Goal: Task Accomplishment & Management: Use online tool/utility

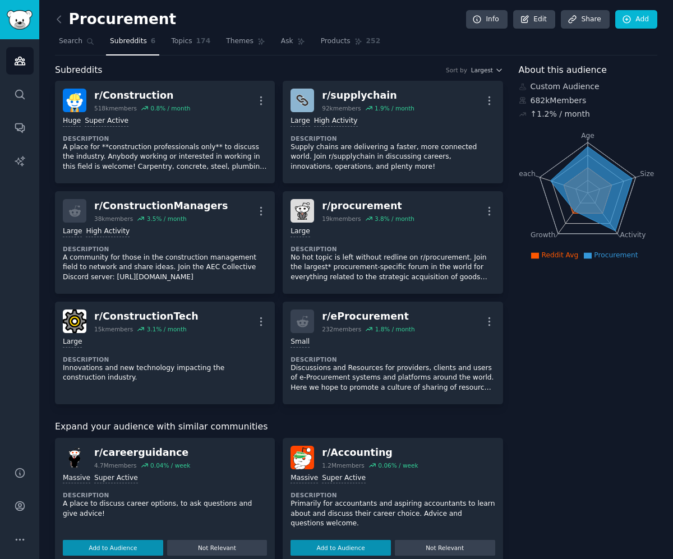
click at [21, 56] on icon "Sidebar" at bounding box center [20, 61] width 12 height 12
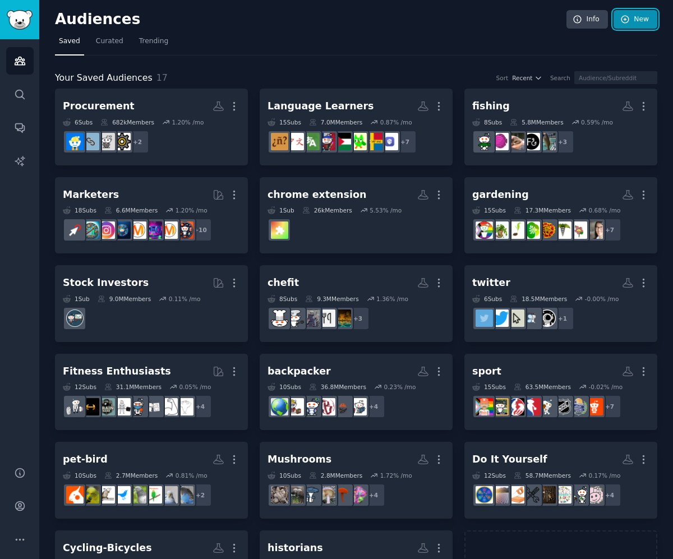
click at [634, 23] on link "New" at bounding box center [635, 19] width 44 height 19
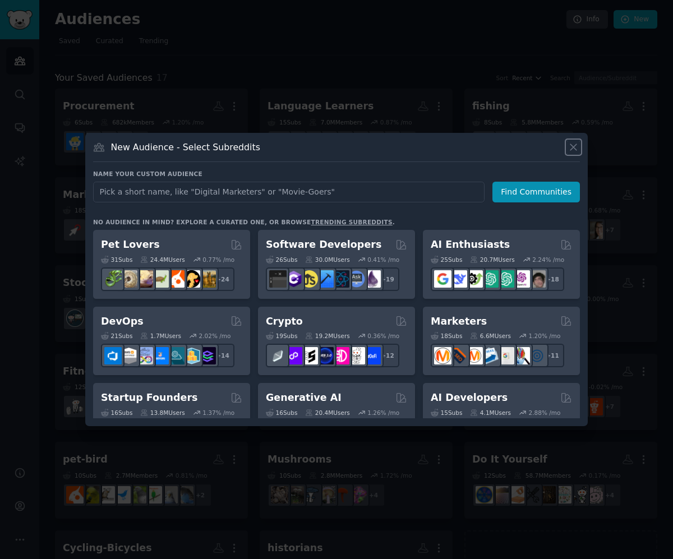
click at [579, 151] on icon at bounding box center [573, 147] width 12 height 12
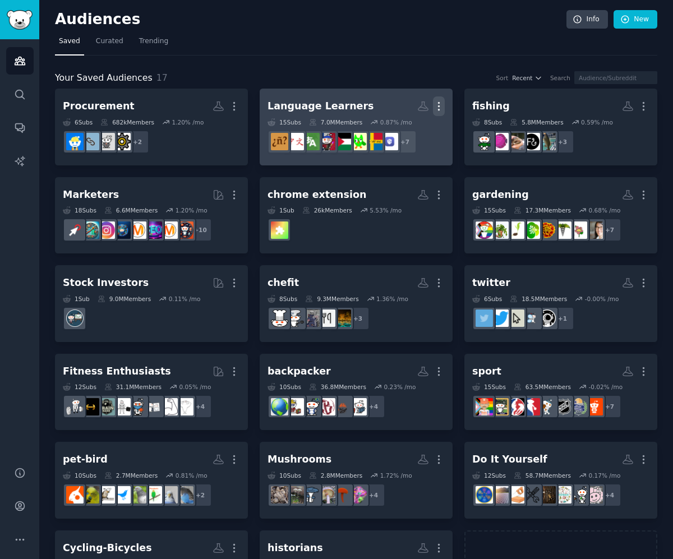
click at [439, 107] on icon "button" at bounding box center [439, 106] width 12 height 12
click at [407, 112] on p "View" at bounding box center [404, 110] width 19 height 12
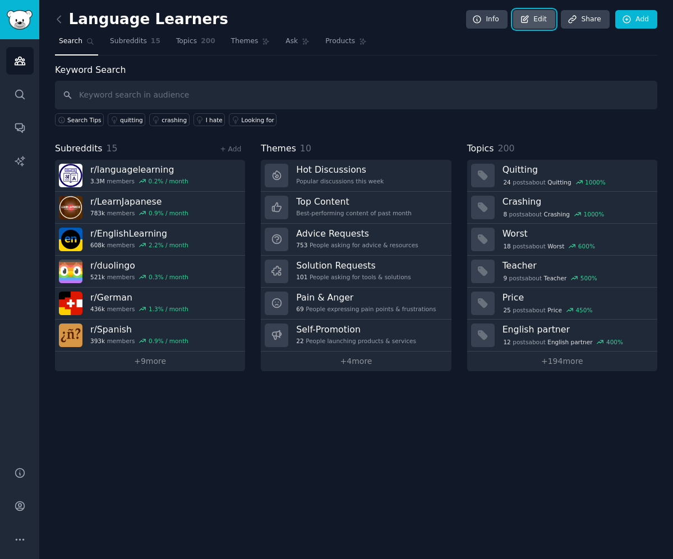
click at [538, 17] on link "Edit" at bounding box center [534, 19] width 42 height 19
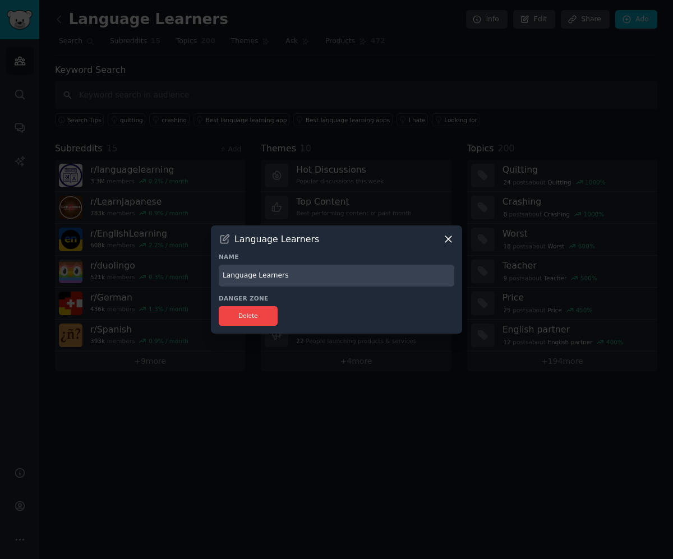
click at [253, 274] on input "Language Learners" at bounding box center [337, 276] width 236 height 22
type input "Language-Learners"
click at [397, 378] on div at bounding box center [336, 279] width 673 height 559
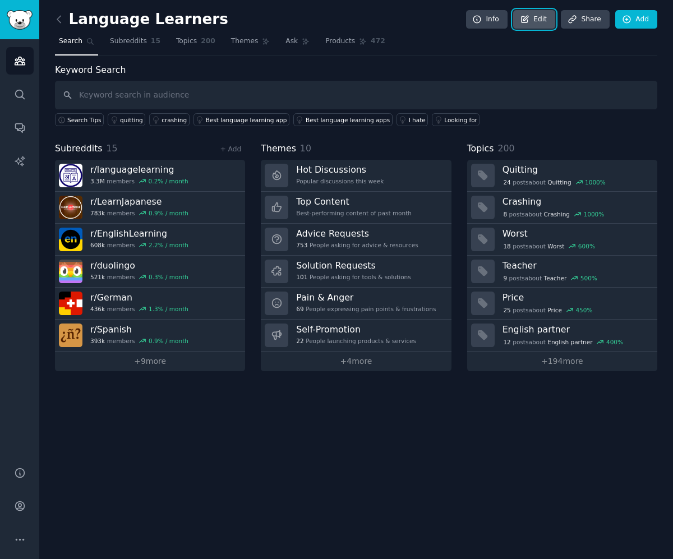
click at [547, 19] on link "Edit" at bounding box center [534, 19] width 42 height 19
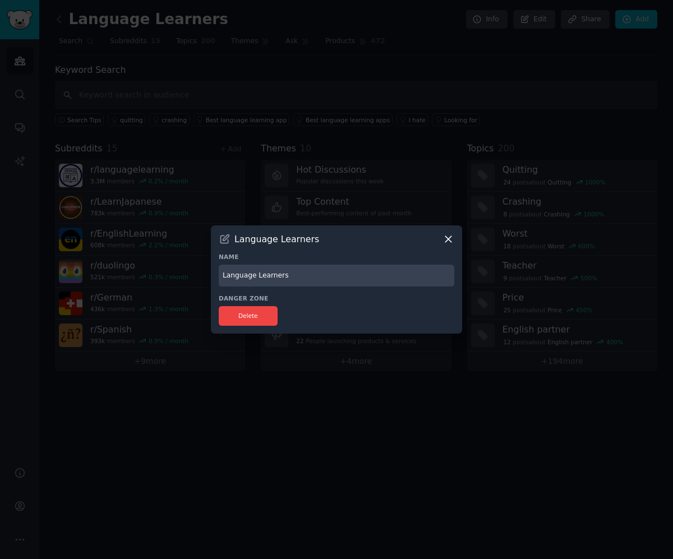
click at [308, 276] on input "Language Learners" at bounding box center [337, 276] width 236 height 22
click at [256, 278] on input "Language Learners" at bounding box center [337, 276] width 236 height 22
type input "Language-Learners"
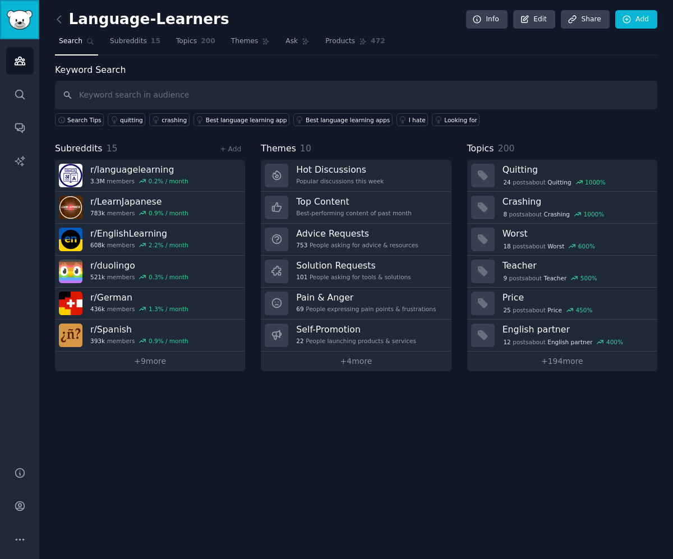
click at [24, 19] on img "Sidebar" at bounding box center [20, 20] width 26 height 20
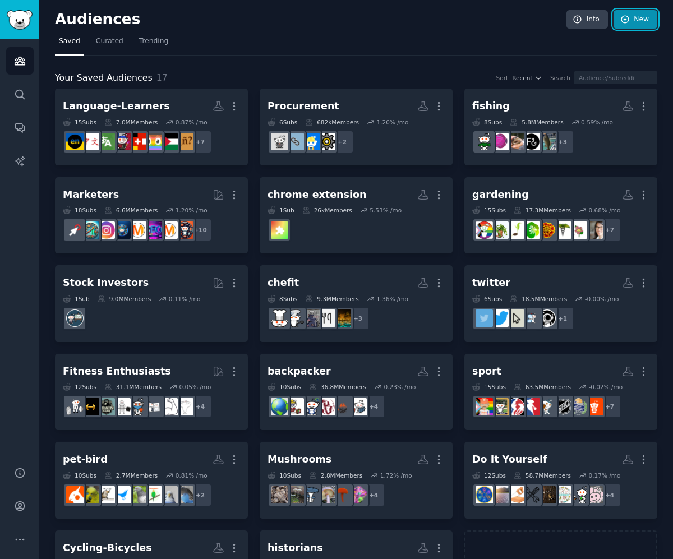
click at [632, 26] on link "New" at bounding box center [635, 19] width 44 height 19
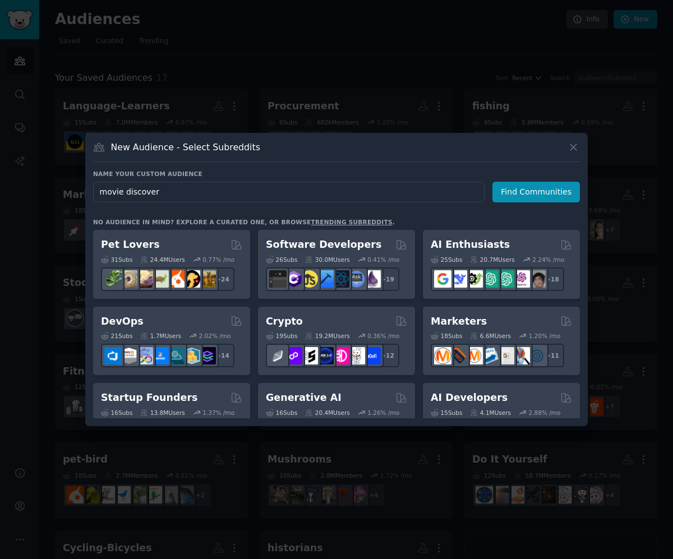
type input "movie discovery"
click button "Find Communities" at bounding box center [535, 192] width 87 height 21
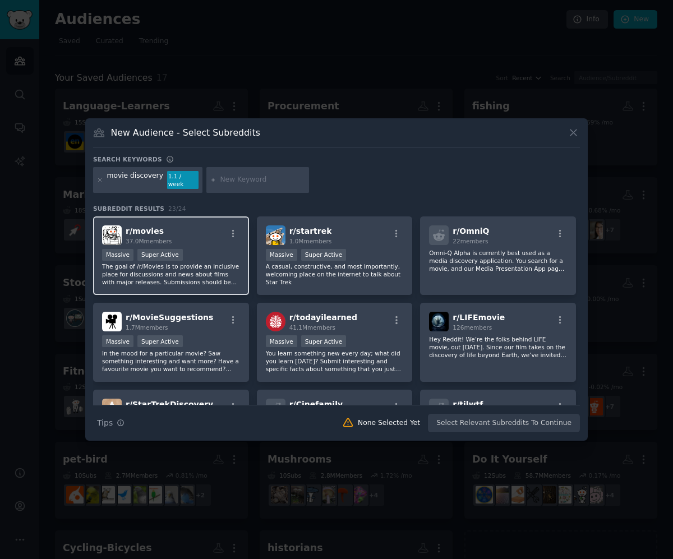
click at [216, 262] on p "The goal of /r/Movies is to provide an inclusive place for discussions and news…" at bounding box center [171, 274] width 138 height 24
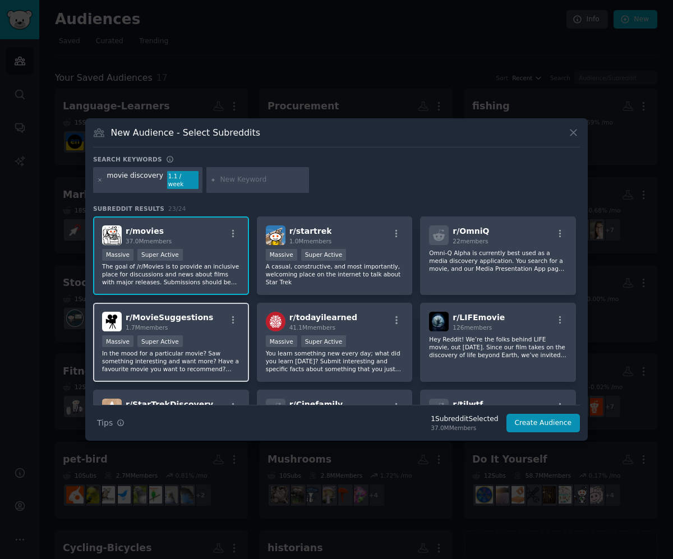
click at [212, 342] on div "Massive Super Active" at bounding box center [171, 342] width 138 height 14
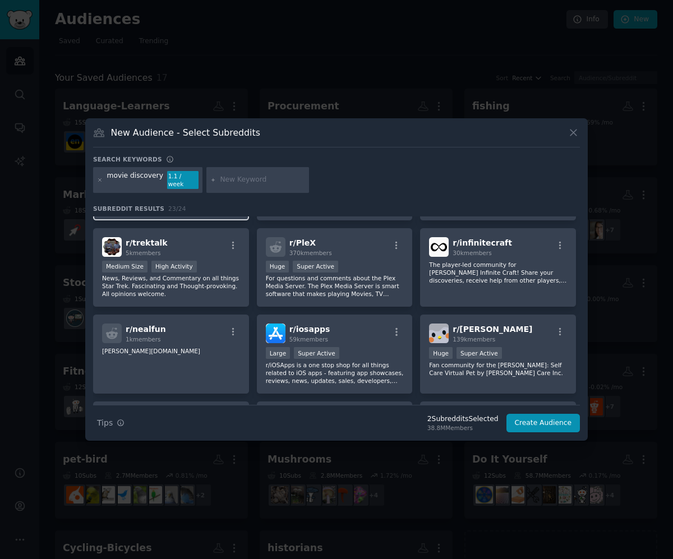
scroll to position [336, 0]
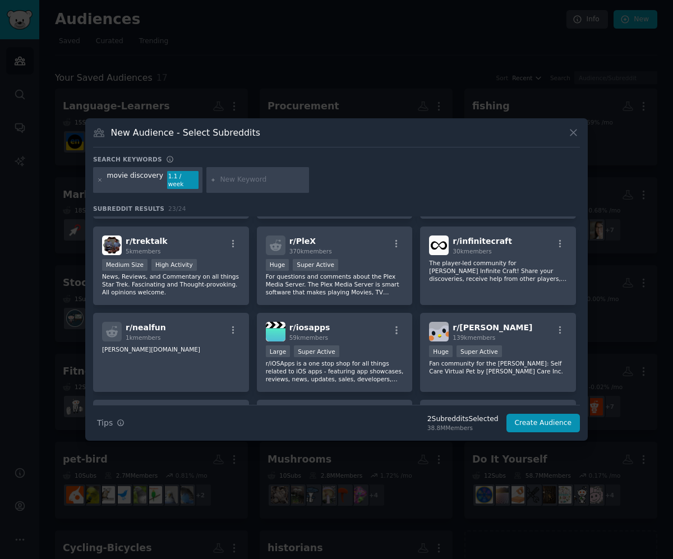
click at [237, 181] on input "text" at bounding box center [262, 180] width 85 height 10
type input "film finding"
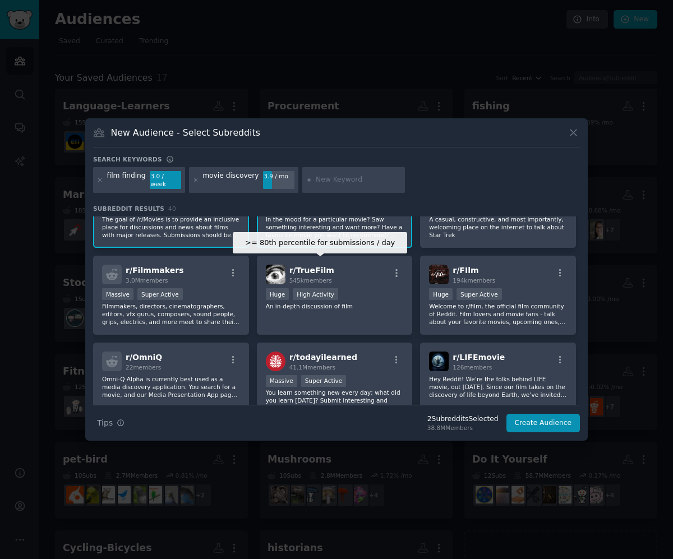
scroll to position [46, 0]
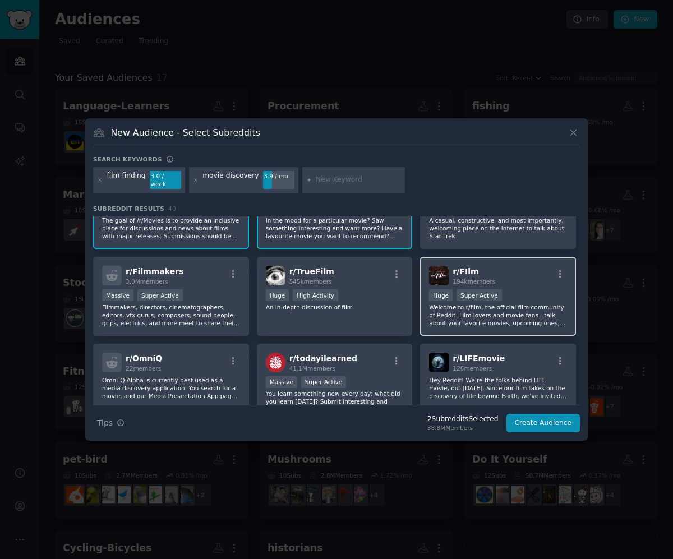
click at [505, 313] on p "Welcome to r/film, the official film community of Reddit. Film lovers and movie…" at bounding box center [498, 315] width 138 height 24
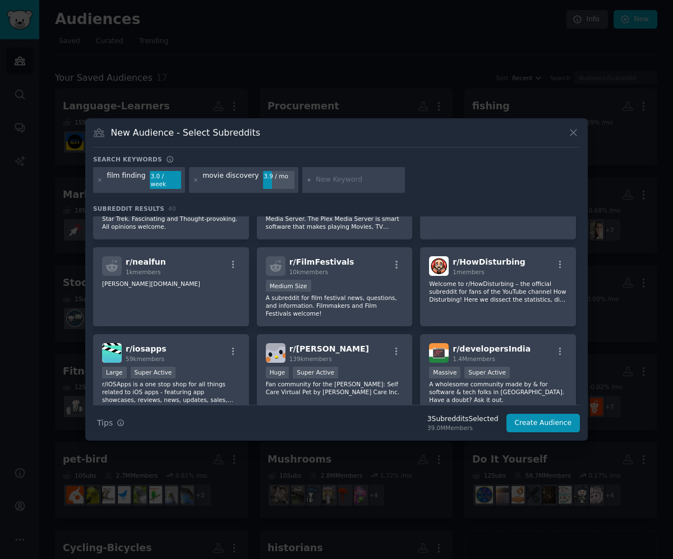
scroll to position [649, 0]
click at [335, 178] on input "text" at bounding box center [358, 180] width 85 height 10
type input "movie search"
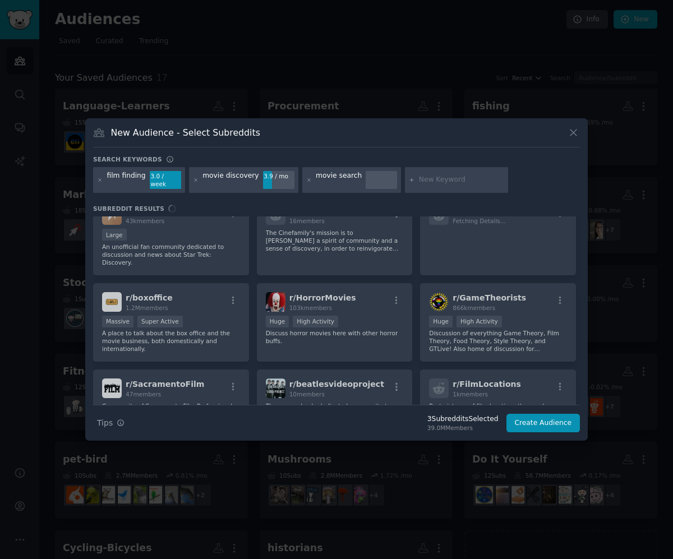
scroll to position [280, 0]
click at [542, 418] on button "Create Audience" at bounding box center [543, 423] width 74 height 19
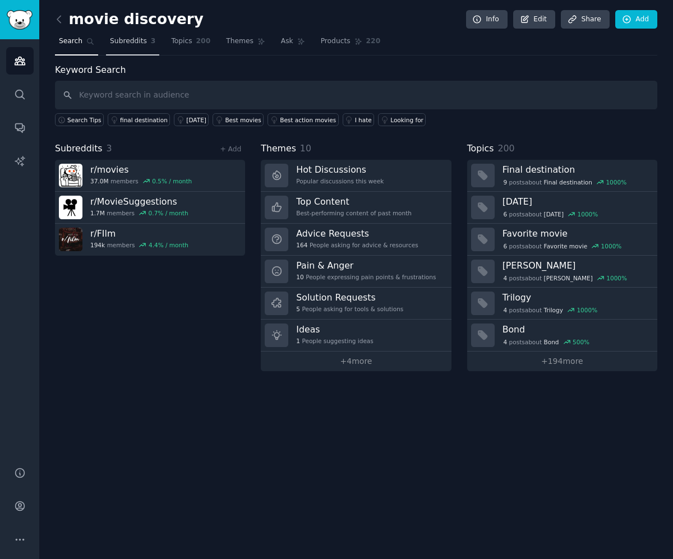
click at [136, 42] on span "Subreddits" at bounding box center [128, 41] width 37 height 10
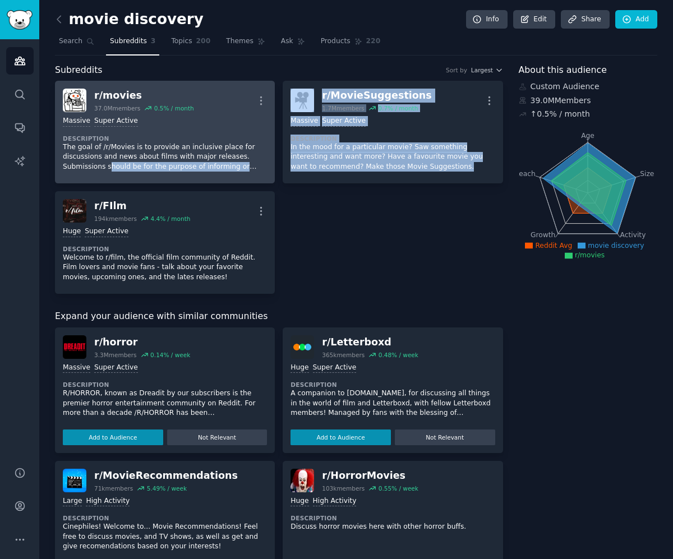
drag, startPoint x: 336, startPoint y: 235, endPoint x: 108, endPoint y: 164, distance: 238.9
click at [108, 164] on div "r/ movies 37.0M members 0.5 % / month More Massive Super Active Description The…" at bounding box center [279, 187] width 448 height 213
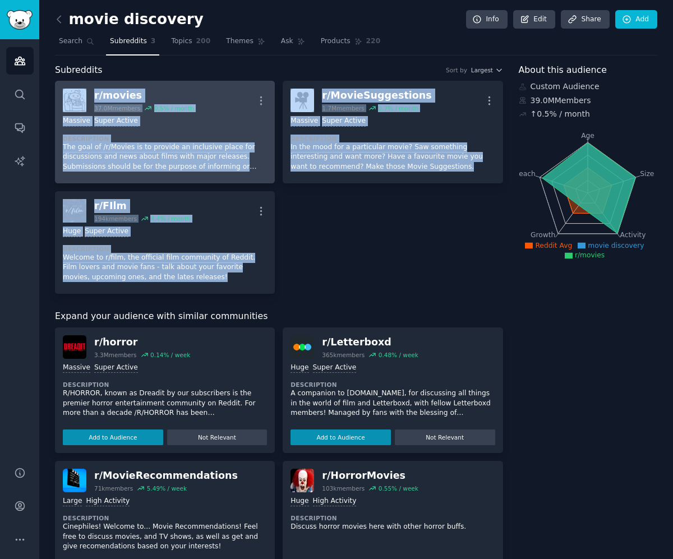
copy div "r/ movies 37.0M members 0.5 % / month More 1,000,000+ members Massive Super Act…"
drag, startPoint x: 301, startPoint y: 287, endPoint x: 89, endPoint y: 106, distance: 278.4
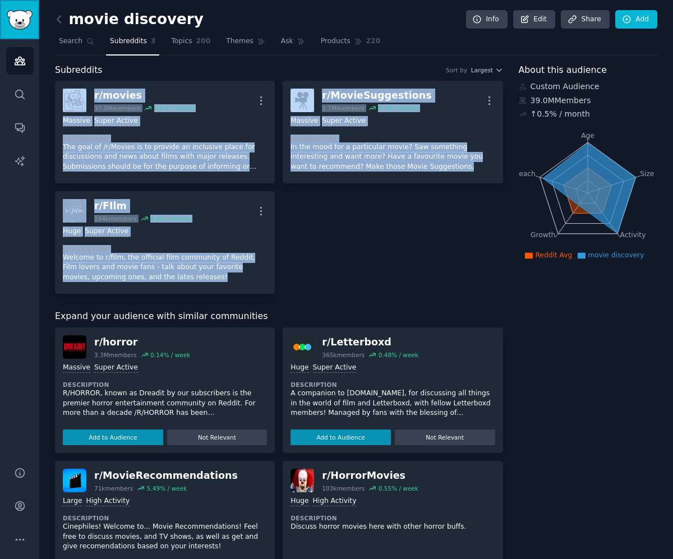
click at [18, 25] on img "Sidebar" at bounding box center [20, 20] width 26 height 20
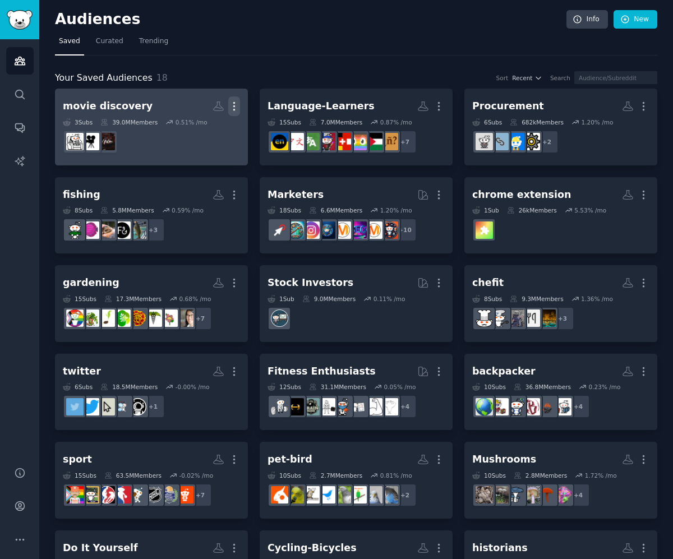
click at [234, 107] on icon "button" at bounding box center [234, 107] width 1 height 8
click at [205, 112] on p "View" at bounding box center [200, 110] width 19 height 12
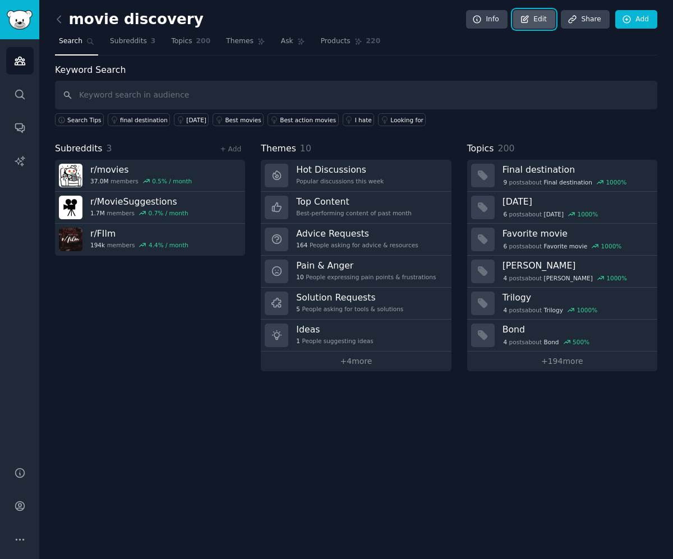
click at [546, 19] on link "Edit" at bounding box center [534, 19] width 42 height 19
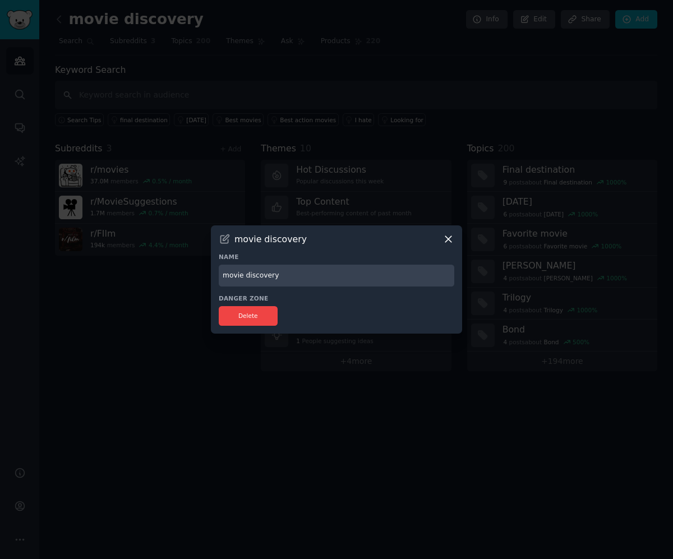
click at [307, 278] on input "movie discovery" at bounding box center [337, 276] width 236 height 22
type input "Movie-Discovery"
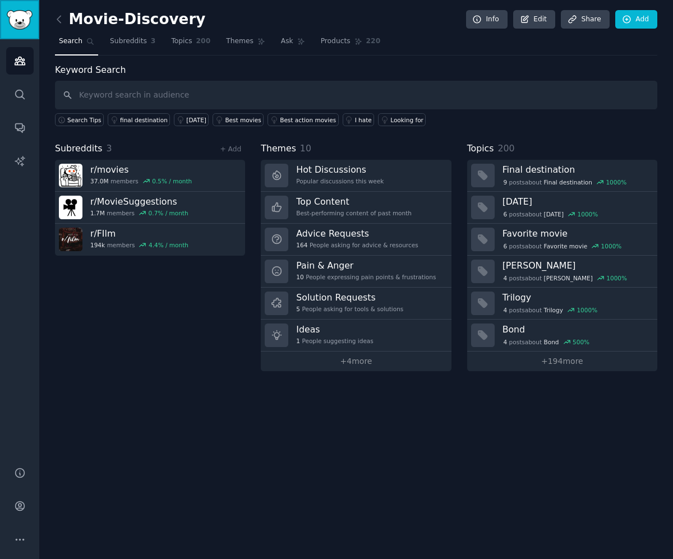
click at [21, 23] on img "Sidebar" at bounding box center [20, 20] width 26 height 20
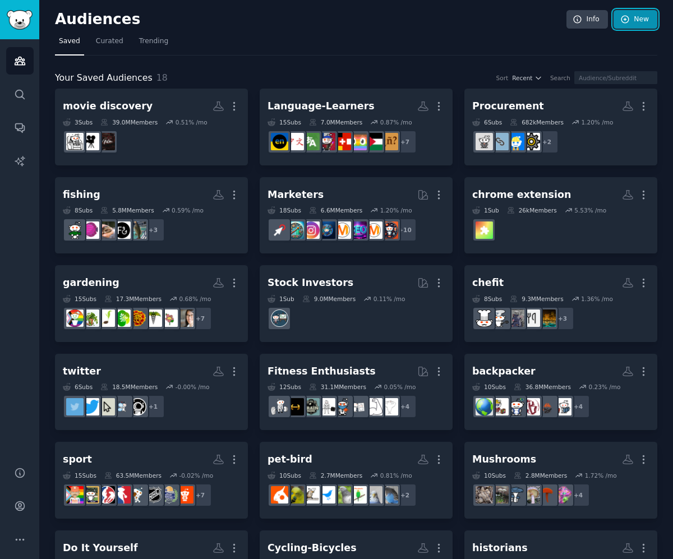
click at [626, 21] on icon at bounding box center [625, 20] width 10 height 10
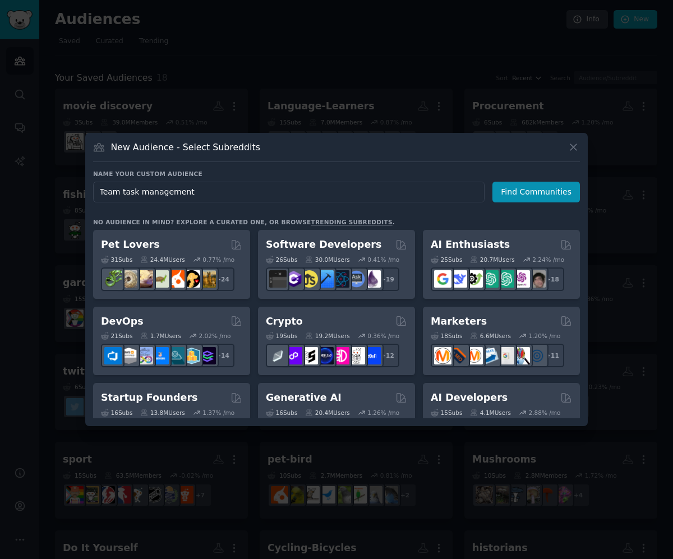
click at [301, 198] on input "Team task management" at bounding box center [288, 192] width 391 height 21
type input "Team-Task-Management"
click at [511, 191] on button "Find Communities" at bounding box center [535, 192] width 87 height 21
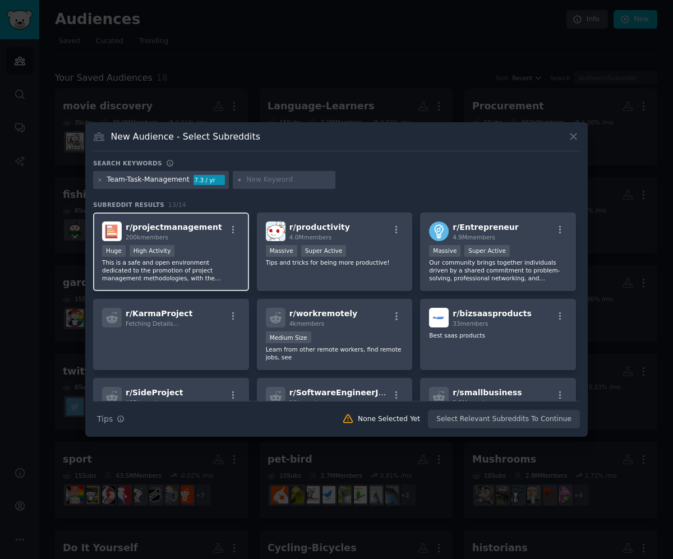
click at [194, 262] on p "This is a safe and open environment dedicated to the promotion of project manag…" at bounding box center [171, 270] width 138 height 24
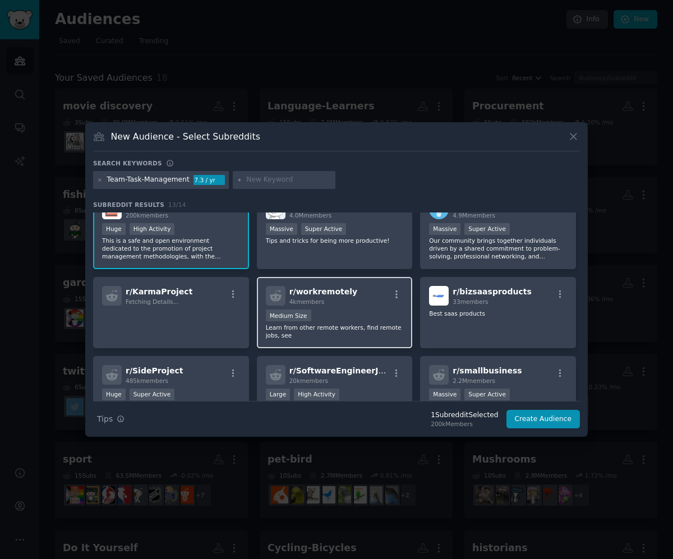
scroll to position [5, 0]
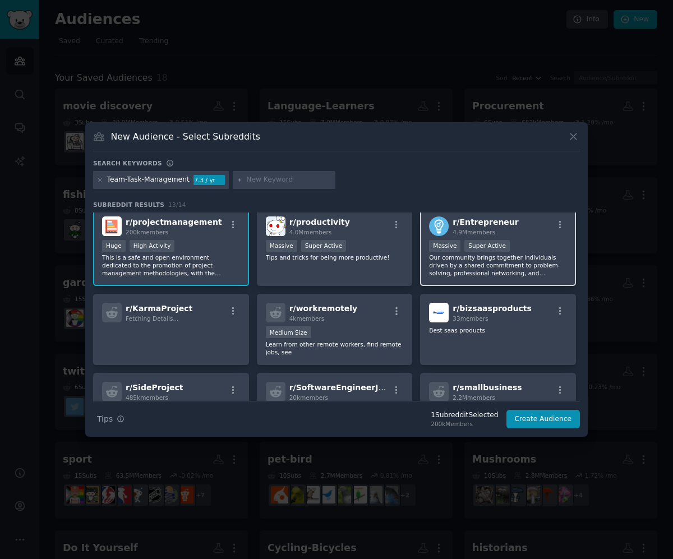
click at [546, 270] on p "Our community brings together individuals driven by a shared commitment to prob…" at bounding box center [498, 265] width 138 height 24
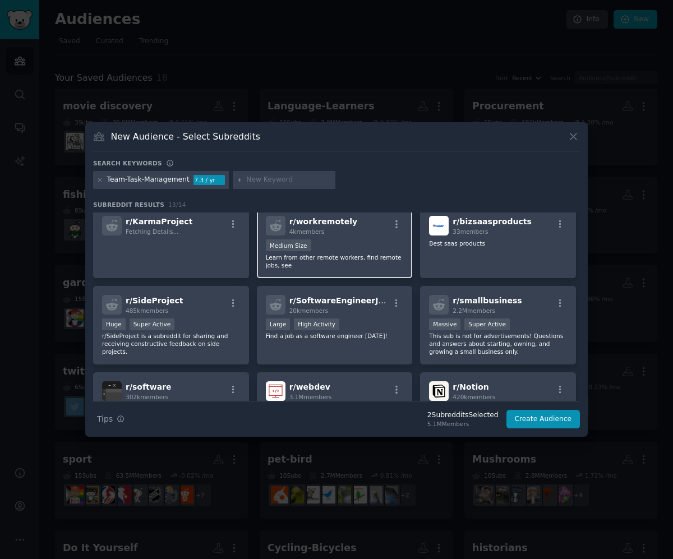
scroll to position [0, 0]
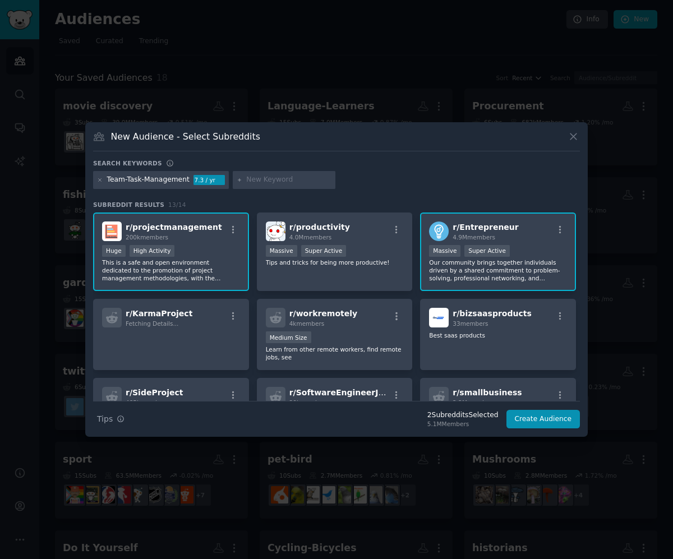
click at [281, 183] on input "text" at bounding box center [288, 180] width 85 height 10
type input "task management"
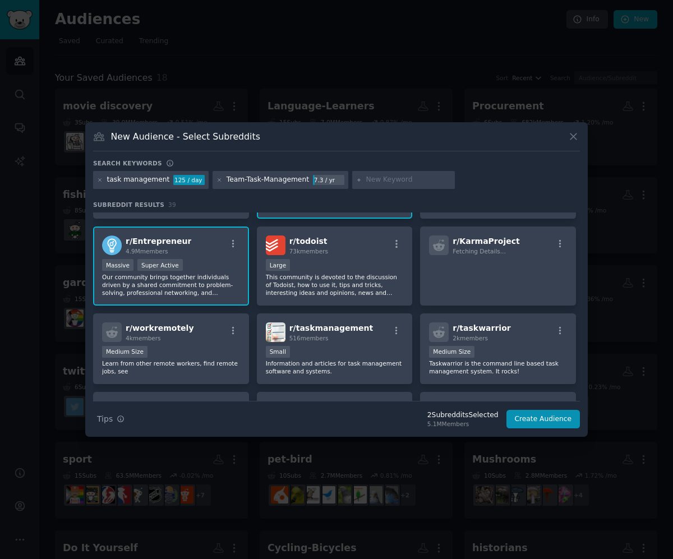
scroll to position [57, 0]
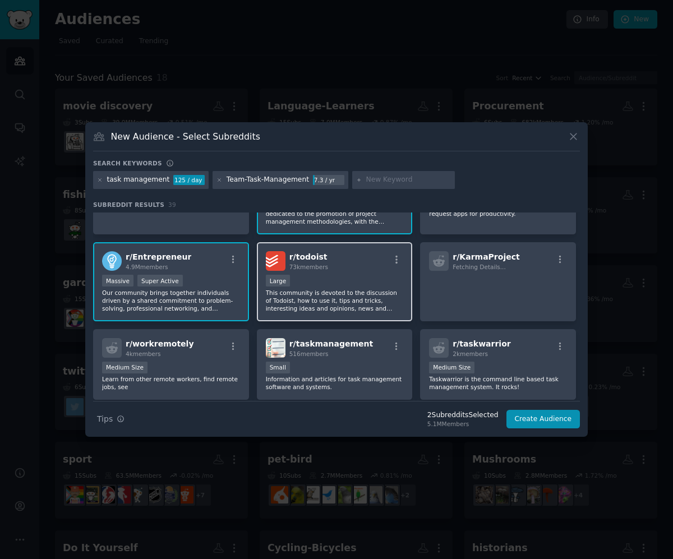
click at [364, 292] on p "This community is devoted to the discussion of Todoist, how to use it, tips and…" at bounding box center [335, 301] width 138 height 24
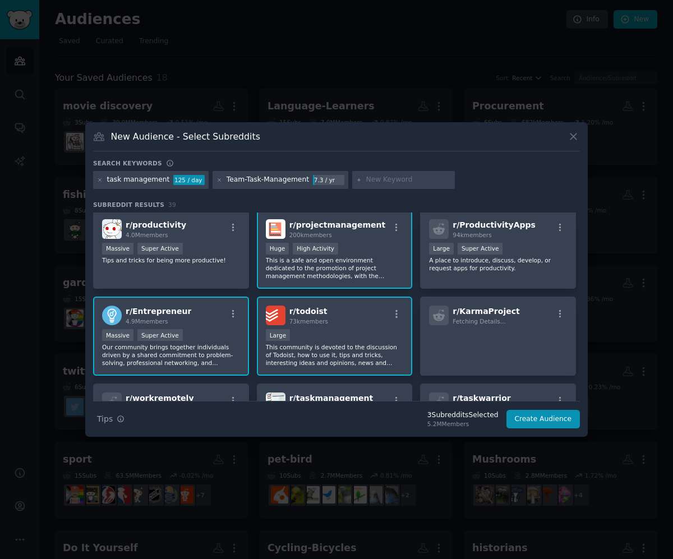
scroll to position [0, 0]
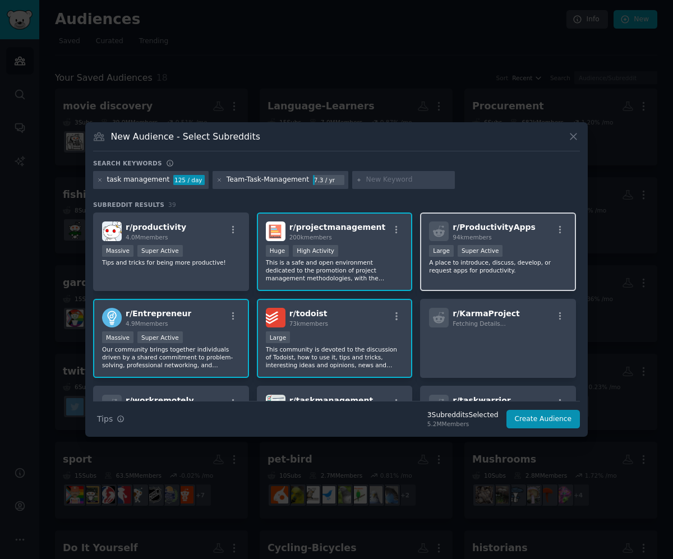
click at [522, 277] on div "r/ ProductivityApps 94k members Large Super Active A place to introduce, discus…" at bounding box center [498, 252] width 156 height 79
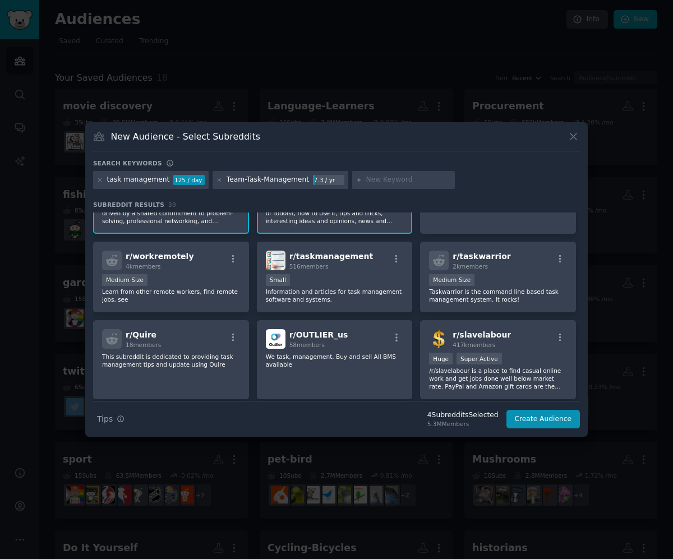
scroll to position [146, 0]
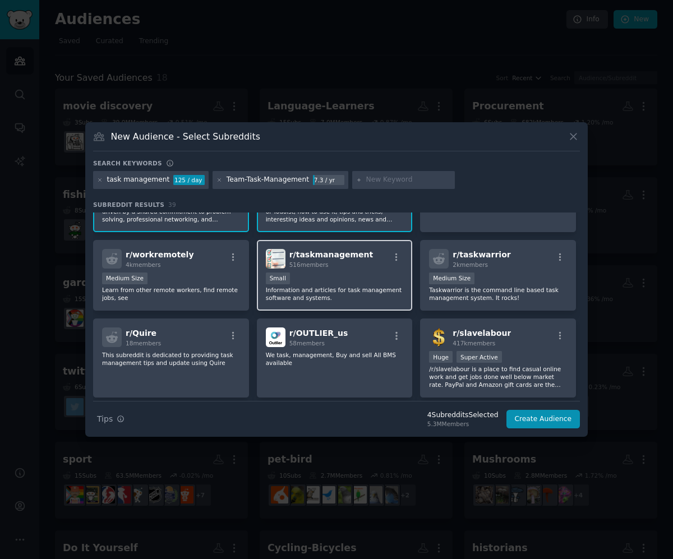
click at [351, 299] on p "Information and articles for task management software and systems." at bounding box center [335, 294] width 138 height 16
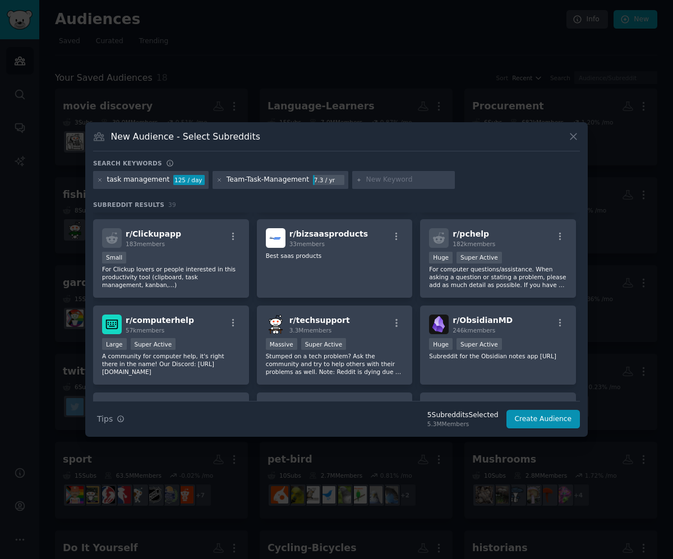
scroll to position [334, 0]
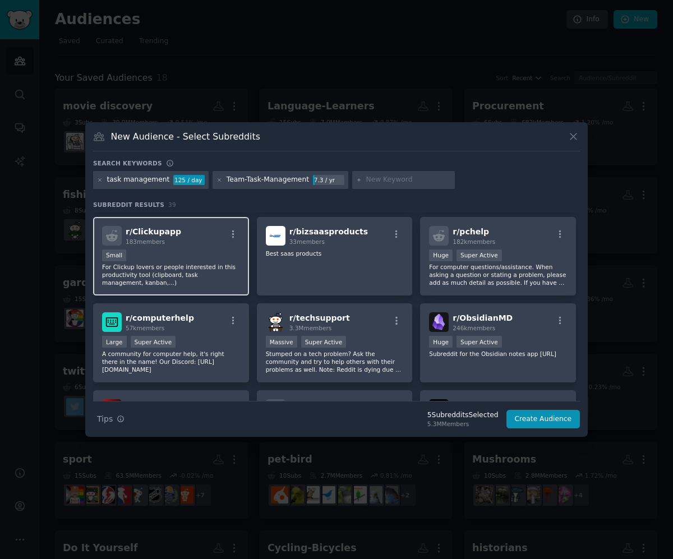
click at [214, 278] on p "For Clickup lovers or people interested in this productivity tool (clipboard, t…" at bounding box center [171, 275] width 138 height 24
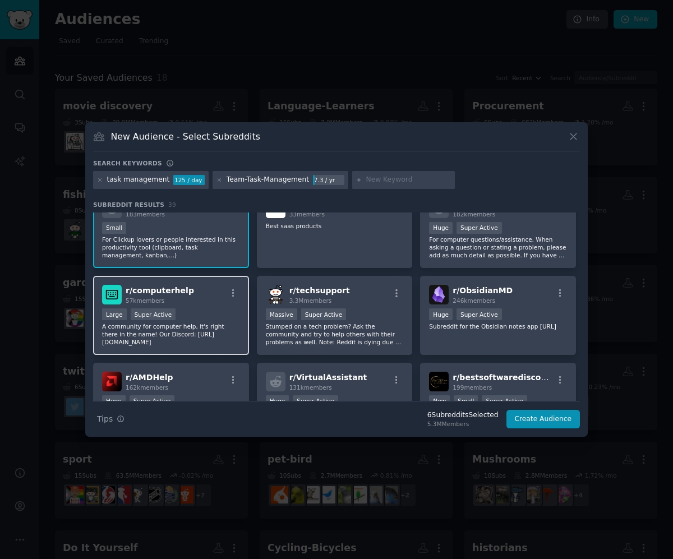
scroll to position [354, 0]
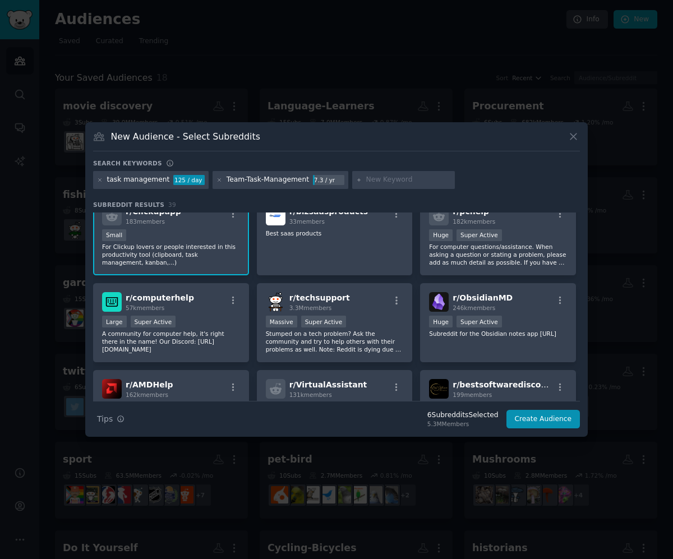
click at [215, 254] on p "For Clickup lovers or people interested in this productivity tool (clipboard, t…" at bounding box center [171, 255] width 138 height 24
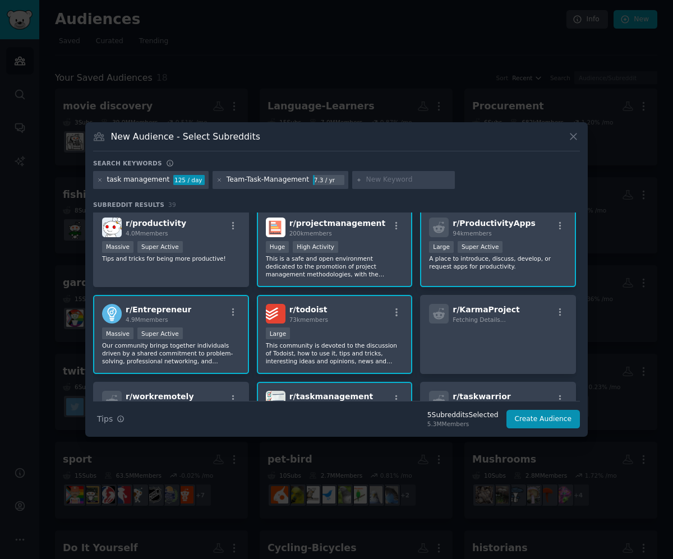
scroll to position [0, 0]
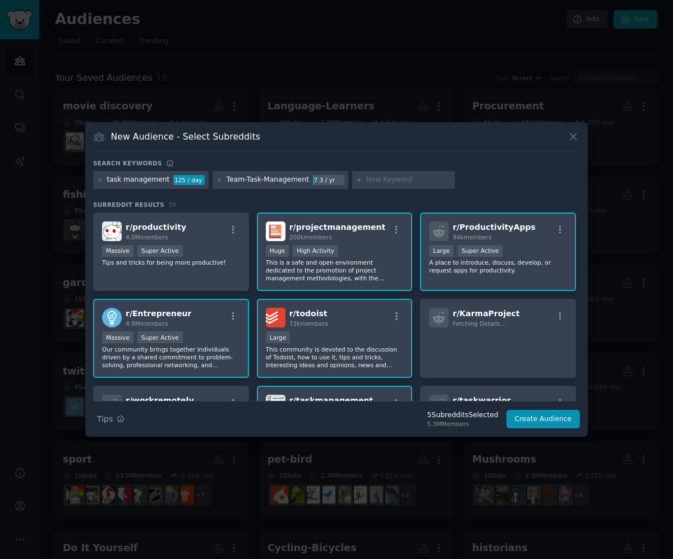
click at [368, 183] on input "text" at bounding box center [408, 180] width 85 height 10
type input "project management"
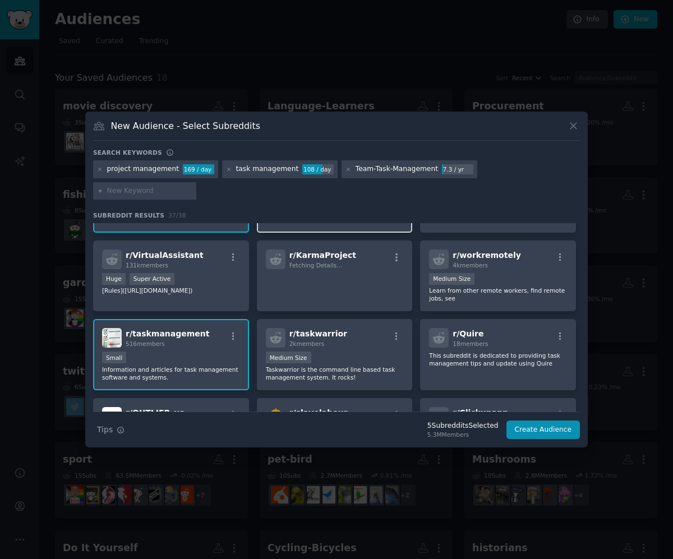
scroll to position [246, 0]
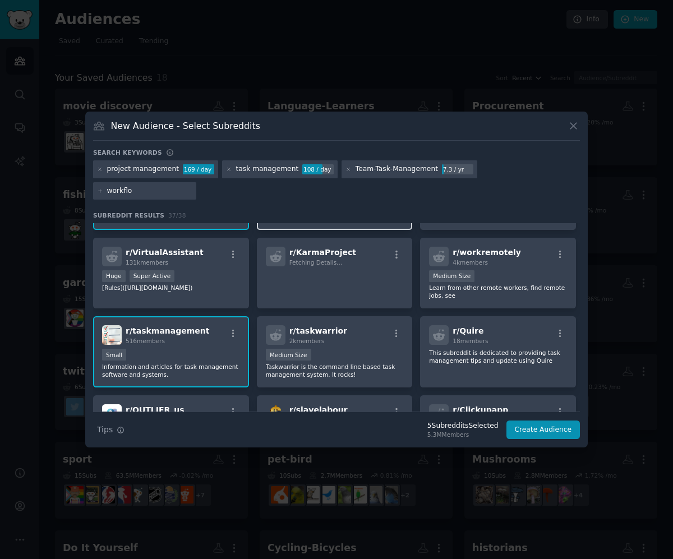
type input "workflow"
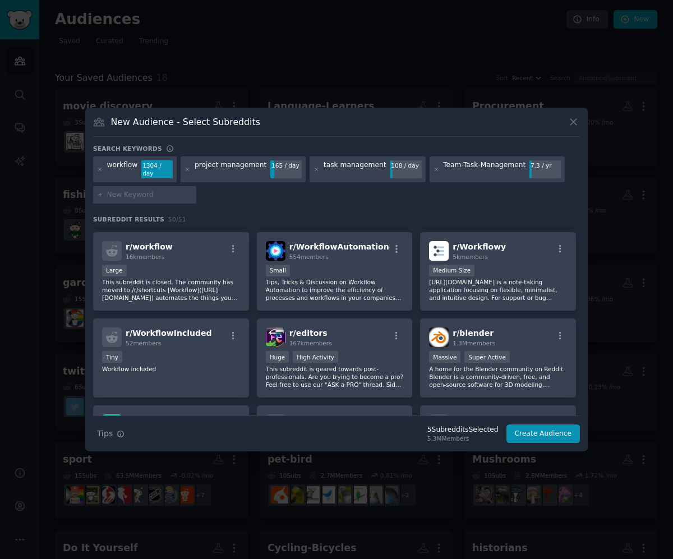
scroll to position [761, 0]
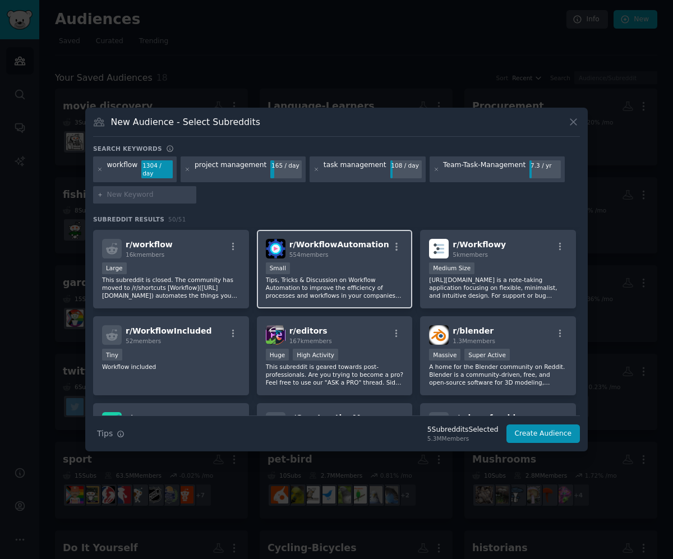
click at [384, 288] on p "Tips, Tricks & Discussion on Workflow Automation to improve the efficiency of p…" at bounding box center [335, 288] width 138 height 24
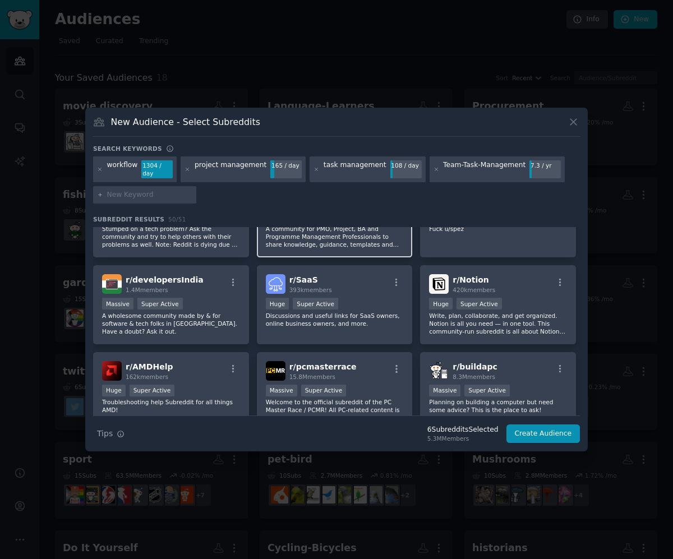
scroll to position [1160, 0]
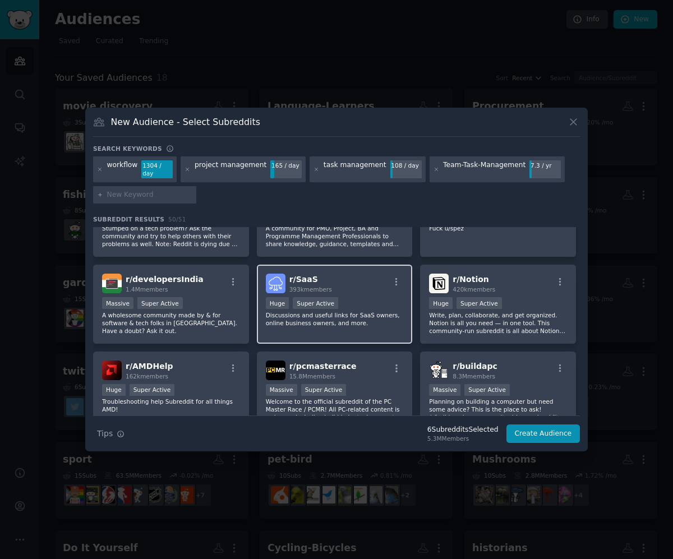
click at [381, 318] on p "Discussions and useful links for SaaS owners, online business owners, and more." at bounding box center [335, 319] width 138 height 16
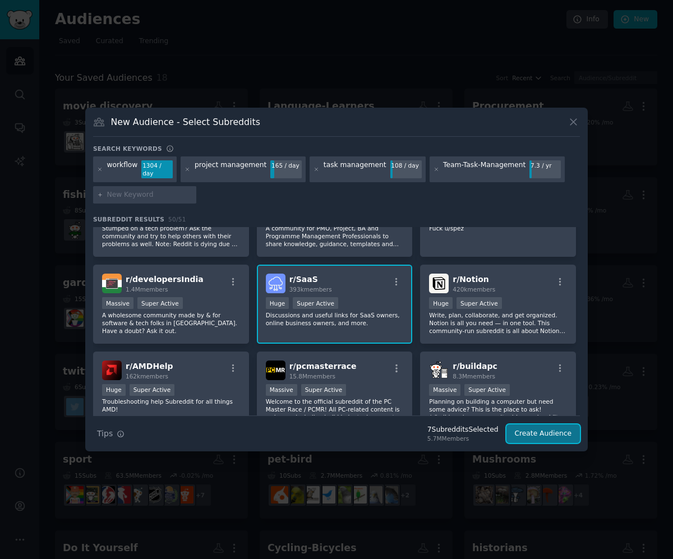
click at [534, 436] on button "Create Audience" at bounding box center [543, 433] width 74 height 19
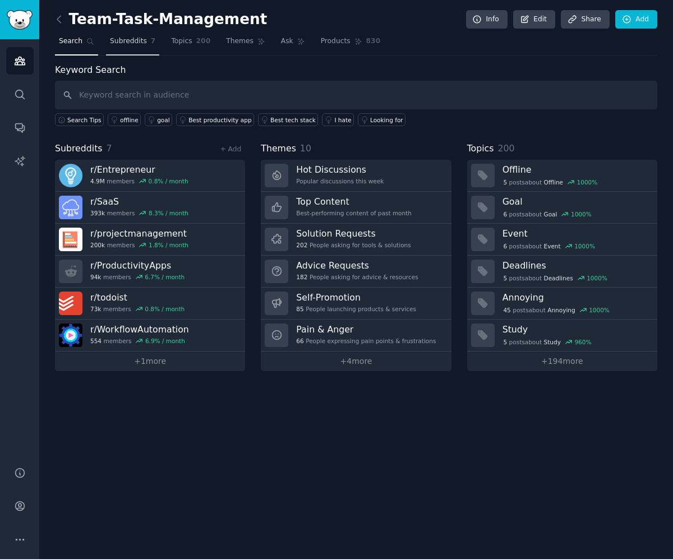
click at [133, 46] on span "Subreddits" at bounding box center [128, 41] width 37 height 10
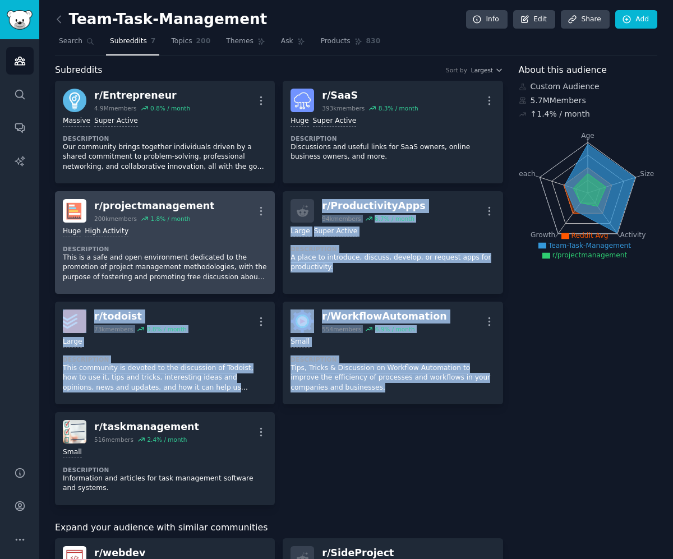
drag, startPoint x: 433, startPoint y: 501, endPoint x: 162, endPoint y: 287, distance: 344.9
click at [162, 287] on div "r/ Entrepreneur 4.9M members 0.8 % / month More Massive Super Active Descriptio…" at bounding box center [279, 293] width 448 height 424
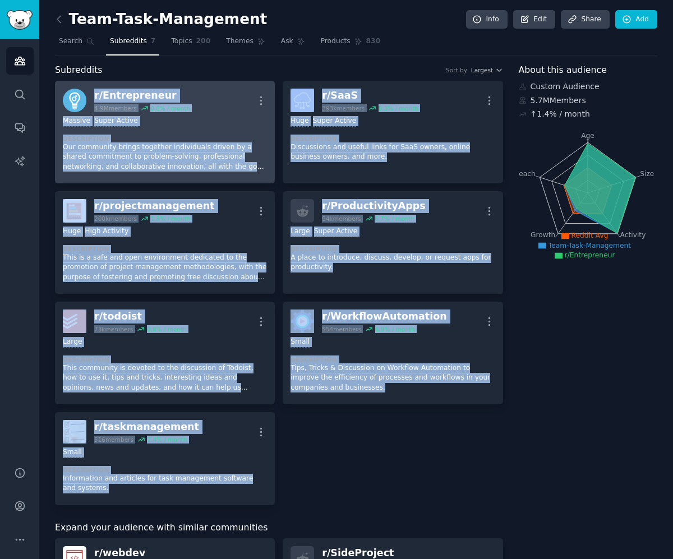
drag, startPoint x: 236, startPoint y: 511, endPoint x: 94, endPoint y: 92, distance: 442.8
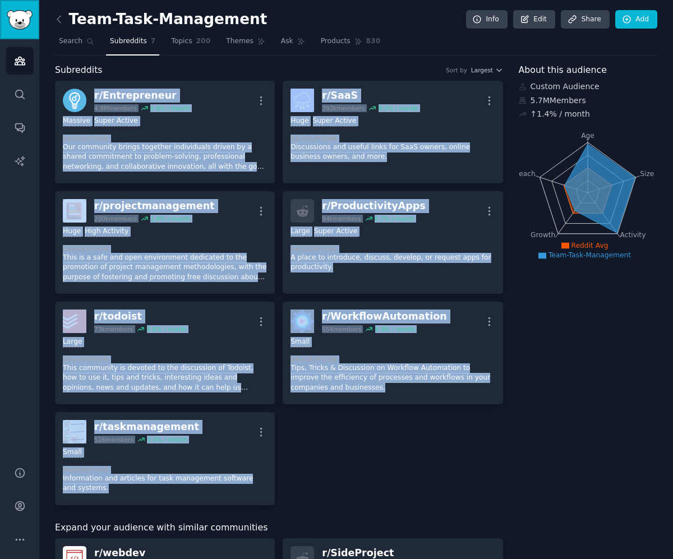
click at [19, 19] on img "Sidebar" at bounding box center [20, 20] width 26 height 20
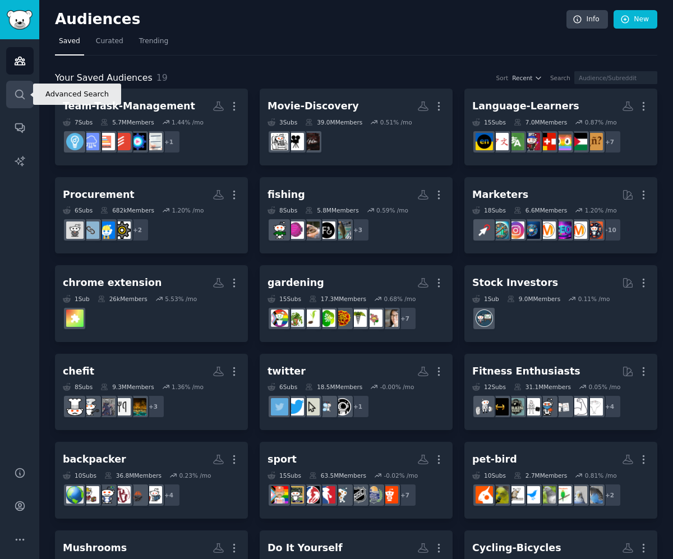
click at [29, 95] on link "Search" at bounding box center [19, 94] width 27 height 27
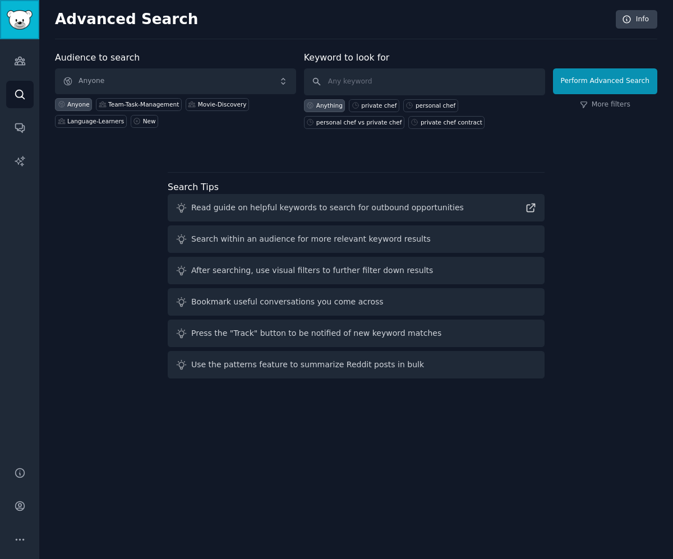
click at [33, 19] on link "Sidebar" at bounding box center [19, 19] width 39 height 39
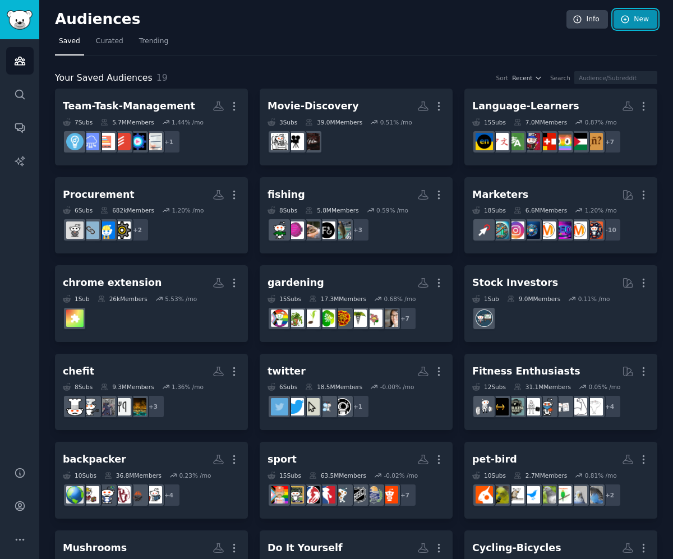
click at [632, 17] on link "New" at bounding box center [635, 19] width 44 height 19
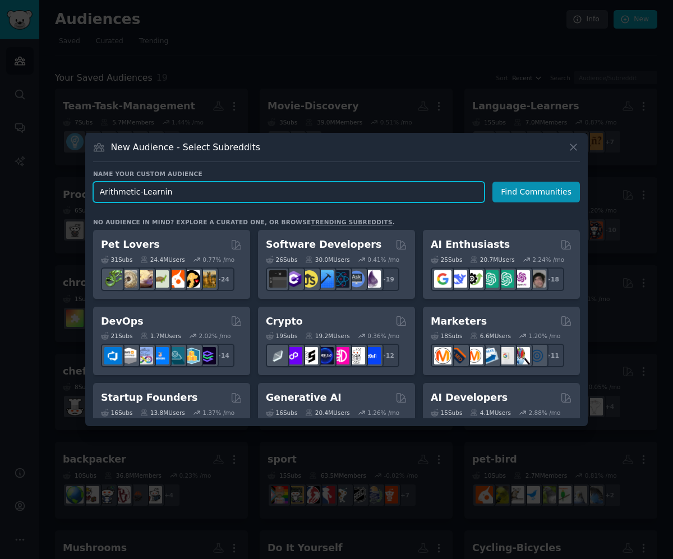
type input "Arithmetic-Learning"
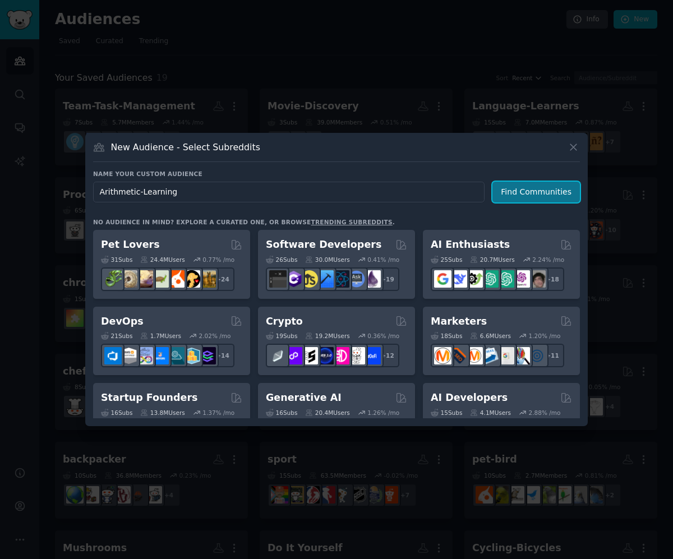
click at [519, 191] on button "Find Communities" at bounding box center [535, 192] width 87 height 21
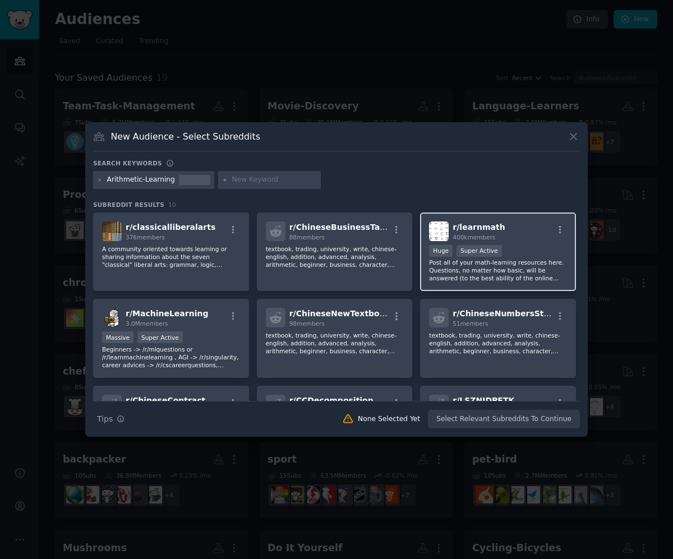
click at [467, 279] on p "Post all of your math-learning resources here. Questions, no matter how basic, …" at bounding box center [498, 270] width 138 height 24
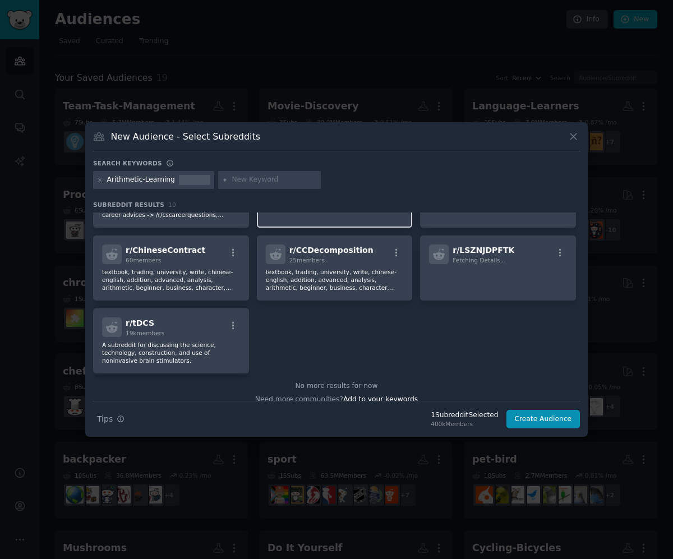
scroll to position [151, 0]
click at [239, 182] on input "text" at bounding box center [274, 180] width 85 height 10
type input "arithmetic practice"
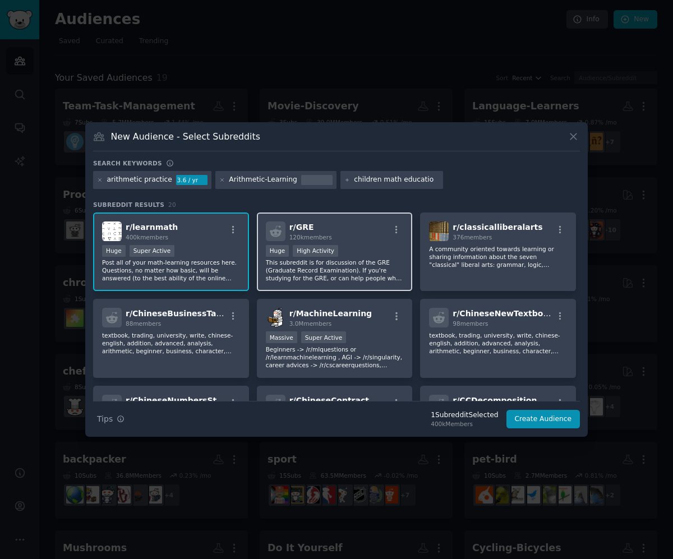
type input "children math education"
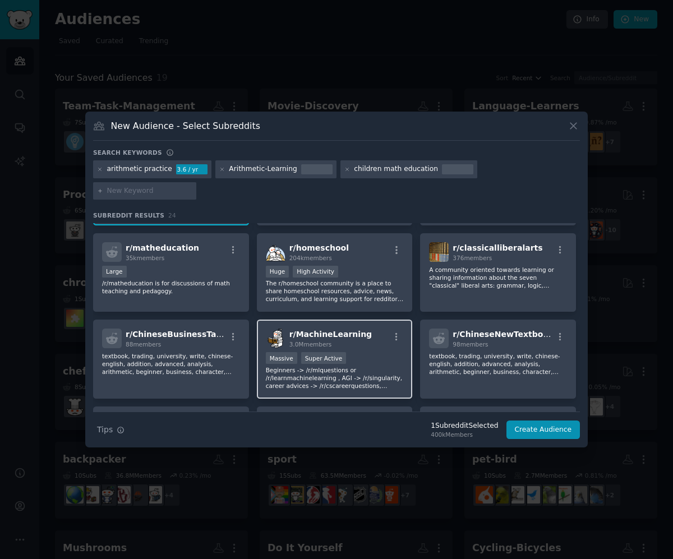
scroll to position [76, 0]
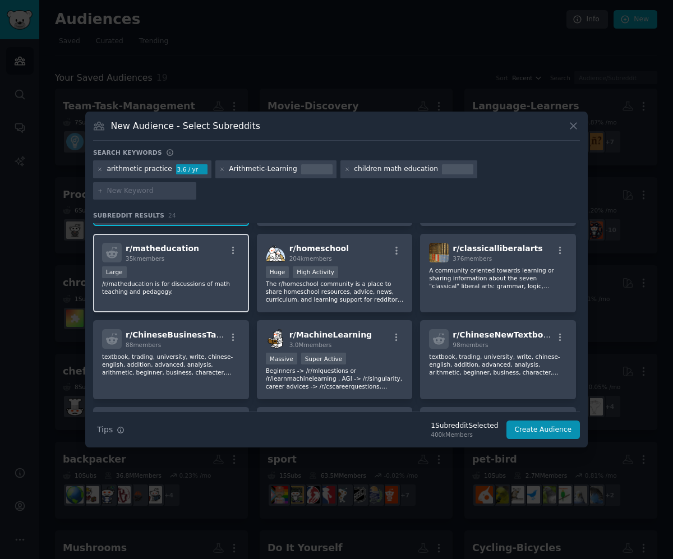
click at [190, 280] on p "/r/matheducation is for discussions of math teaching and pedagogy." at bounding box center [171, 288] width 138 height 16
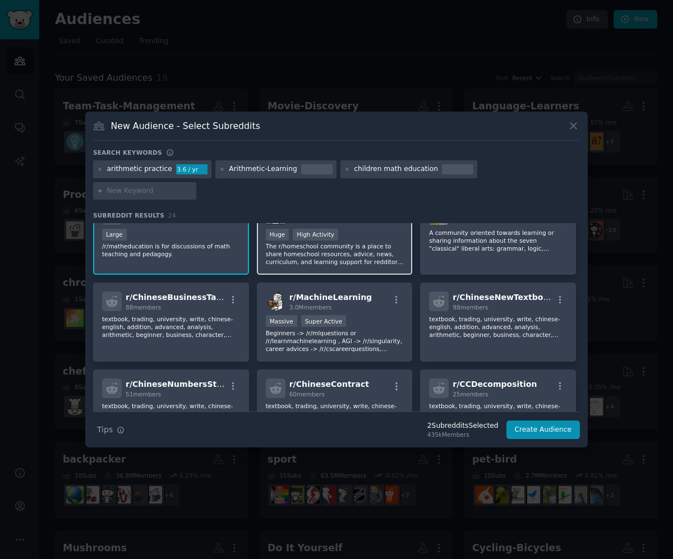
scroll to position [102, 0]
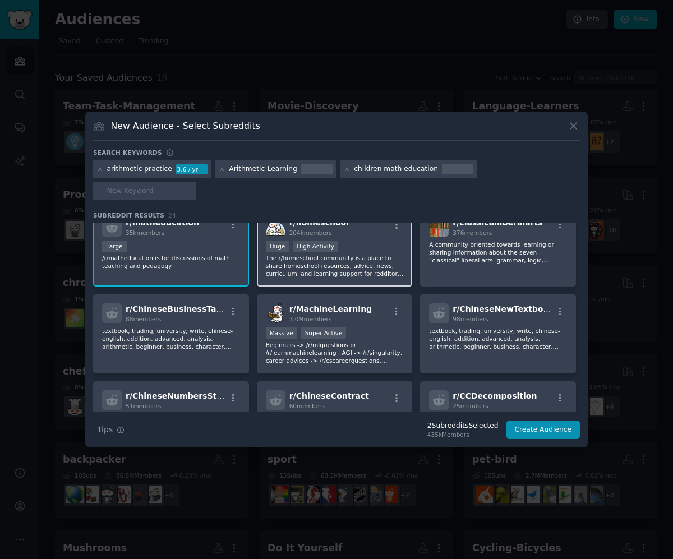
click at [362, 256] on p "The r/homeschool community is a place to share homeschool resources, advice, ne…" at bounding box center [335, 266] width 138 height 24
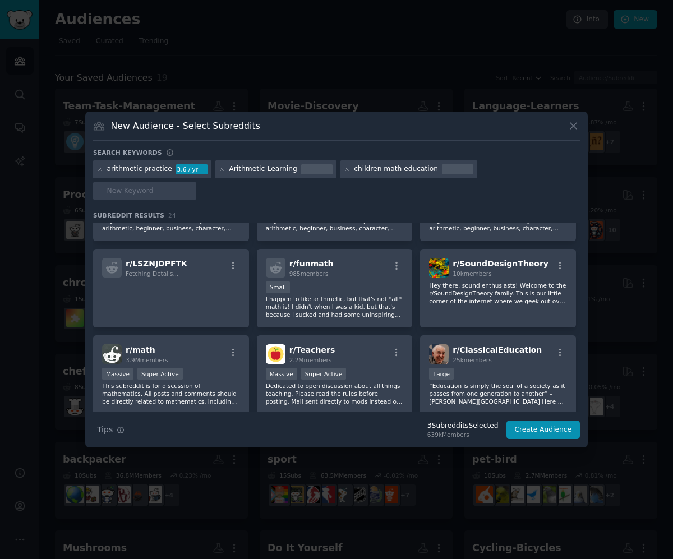
scroll to position [308, 0]
click at [367, 299] on p "I happen to like arithmetic, but that's not *all* math is! I didn't when I was …" at bounding box center [335, 306] width 138 height 24
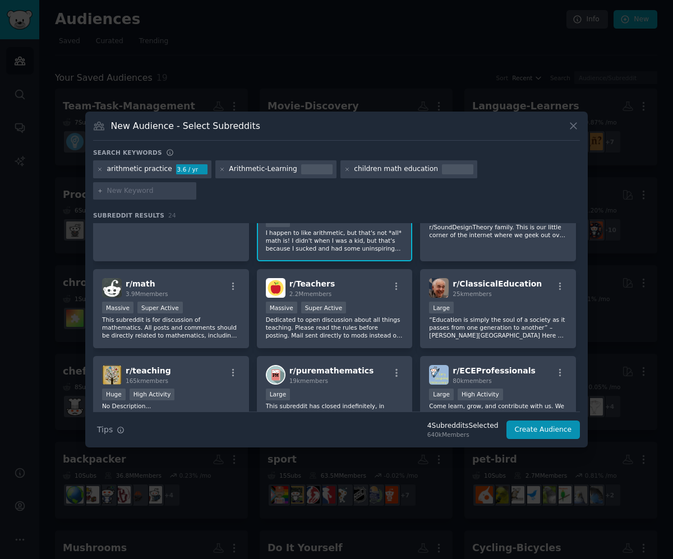
scroll to position [376, 0]
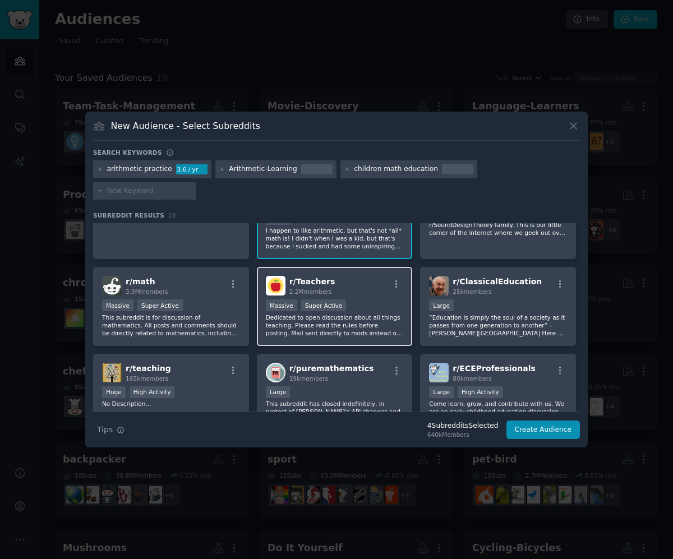
click at [381, 321] on p "Dedicated to open discussion about all things teaching. Please read the rules b…" at bounding box center [335, 325] width 138 height 24
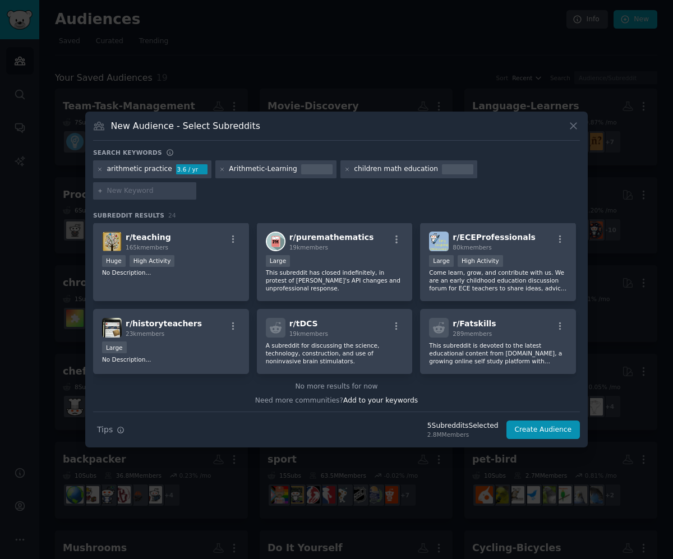
scroll to position [509, 0]
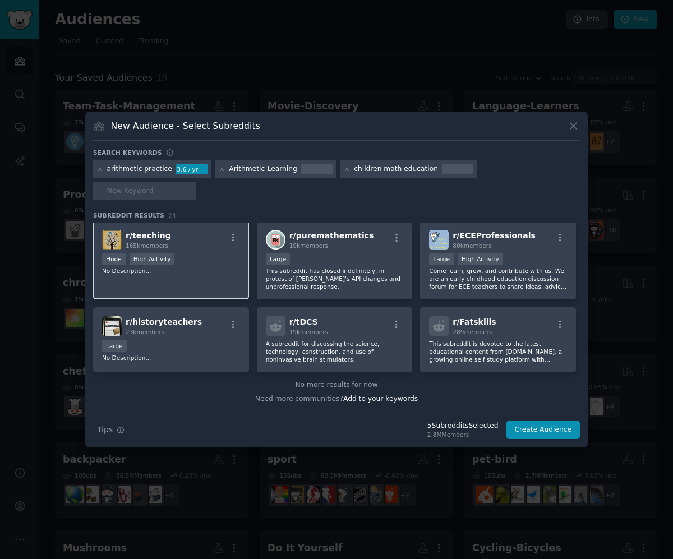
click at [204, 274] on div "r/ teaching 165k members Huge High Activity No Description..." at bounding box center [171, 260] width 156 height 79
click at [192, 186] on input "text" at bounding box center [149, 191] width 85 height 10
type input "arithmetics"
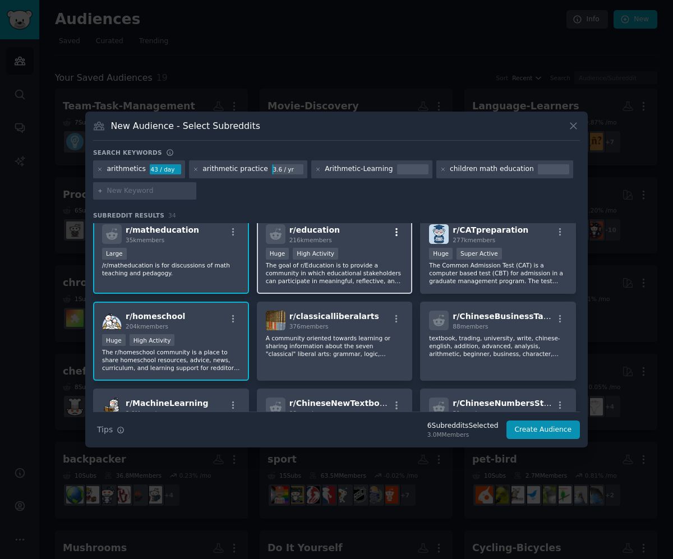
scroll to position [91, 0]
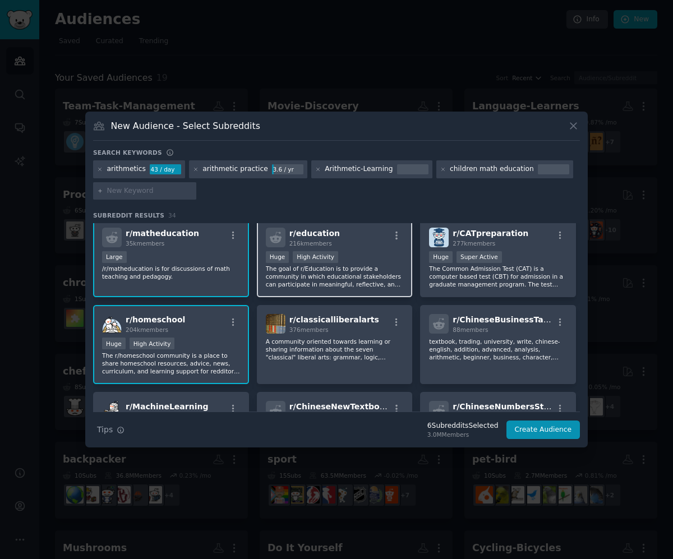
click at [380, 284] on p "The goal of r/Education is to provide a community in which educational stakehol…" at bounding box center [335, 277] width 138 height 24
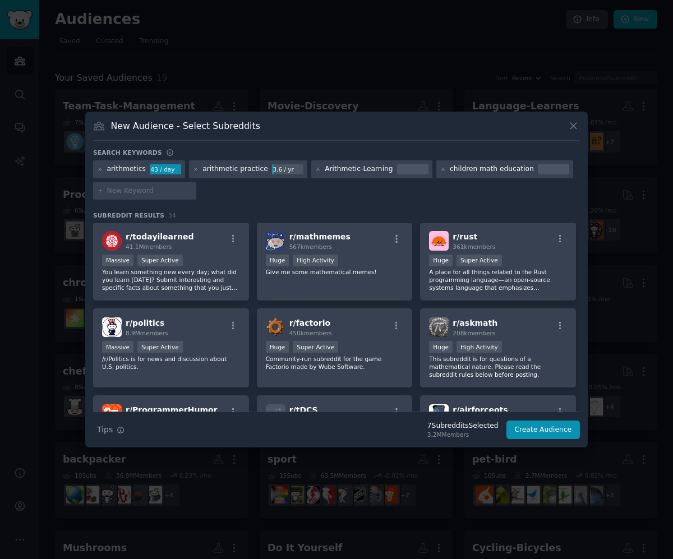
scroll to position [681, 0]
click at [132, 190] on input "text" at bounding box center [149, 191] width 85 height 10
type input "early education"
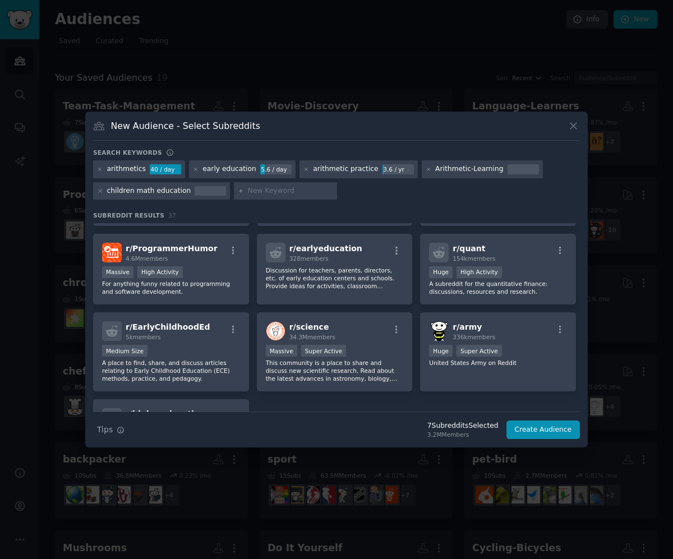
scroll to position [838, 0]
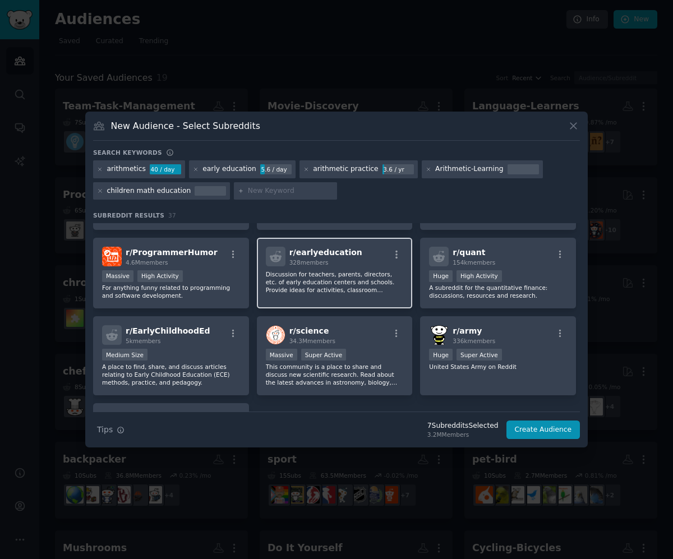
click at [347, 290] on p "Discussion for teachers, parents, directors, etc. of early education centers an…" at bounding box center [335, 282] width 138 height 24
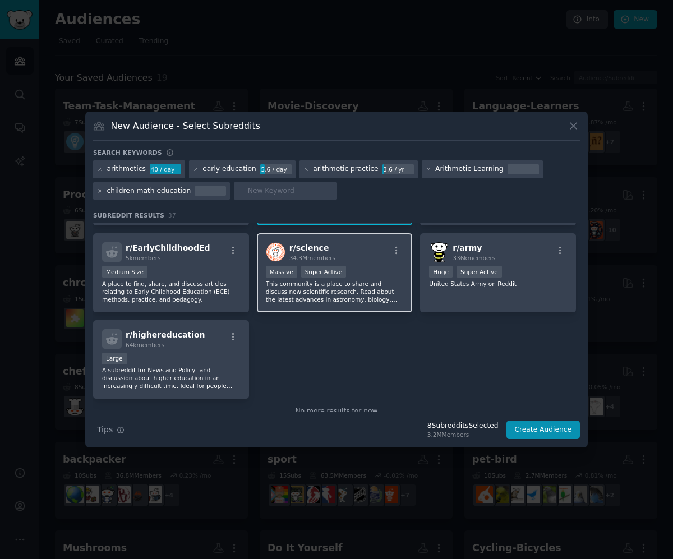
scroll to position [917, 0]
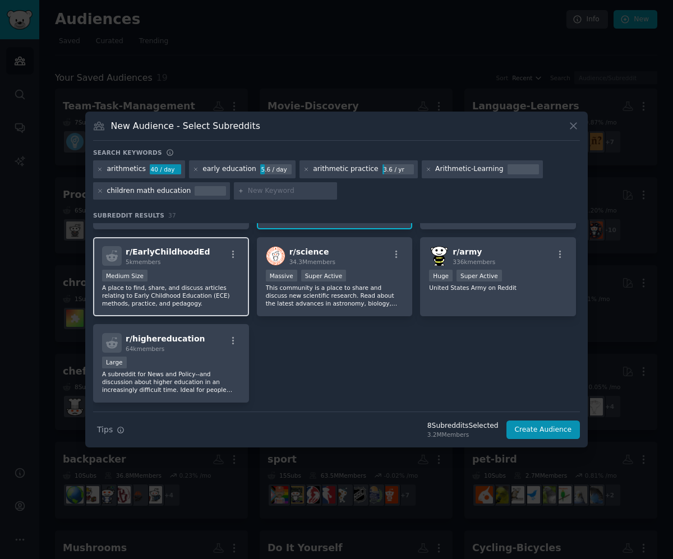
click at [219, 303] on p "A place to find, share, and discuss articles relating to Early Childhood Educat…" at bounding box center [171, 296] width 138 height 24
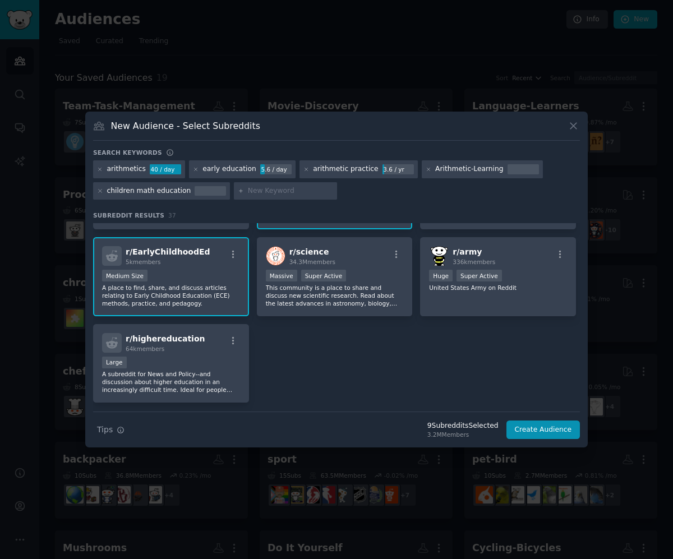
click at [285, 191] on input "text" at bounding box center [290, 191] width 85 height 10
type input "fundamental math"
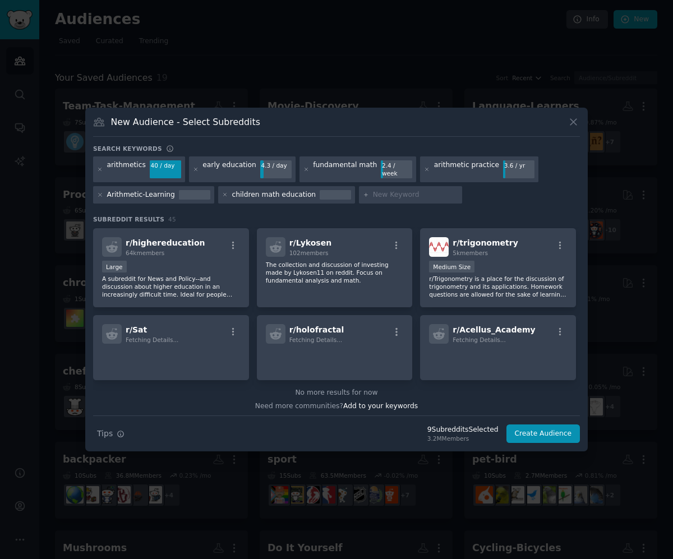
scroll to position [1107, 0]
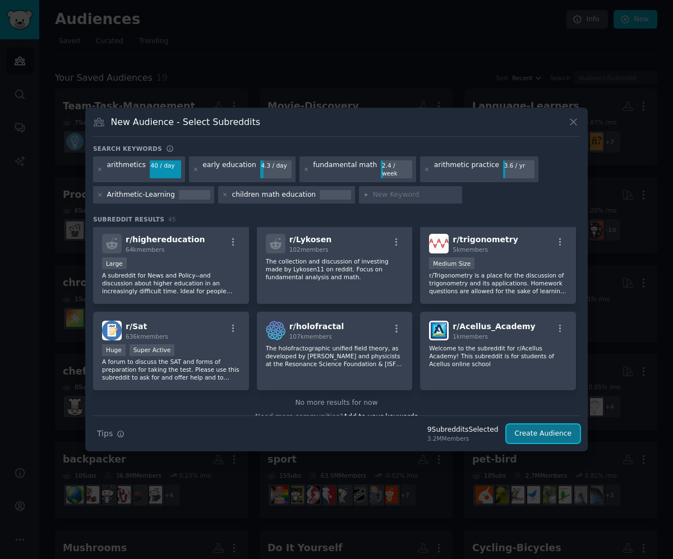
click at [543, 435] on button "Create Audience" at bounding box center [543, 433] width 74 height 19
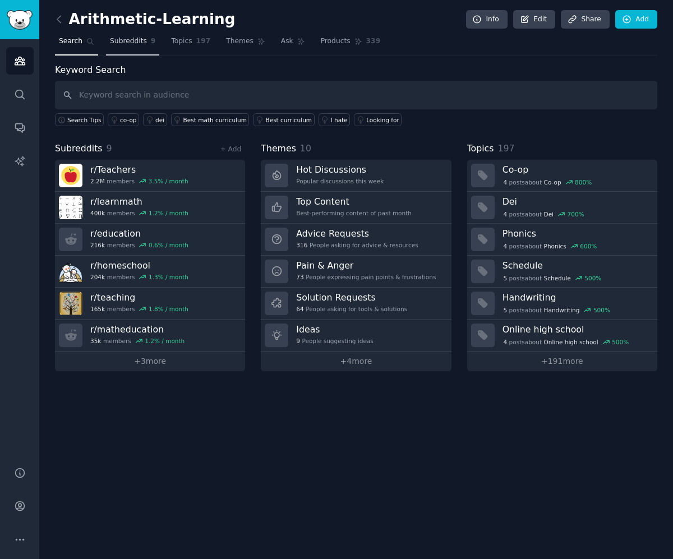
click at [125, 40] on span "Subreddits" at bounding box center [128, 41] width 37 height 10
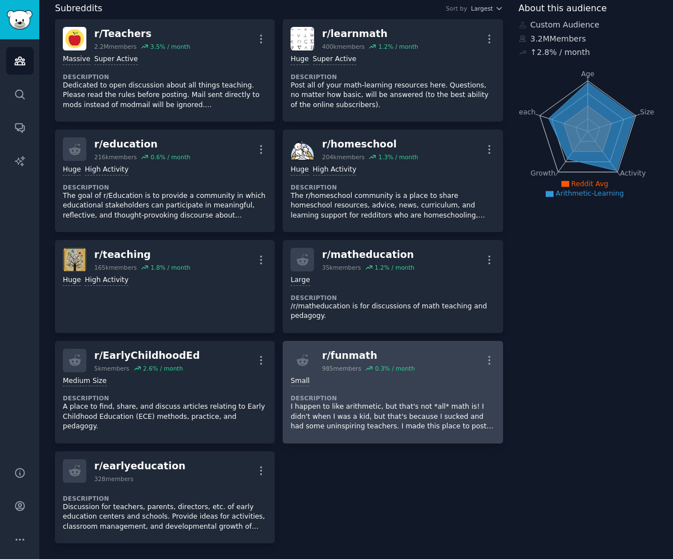
scroll to position [89, 0]
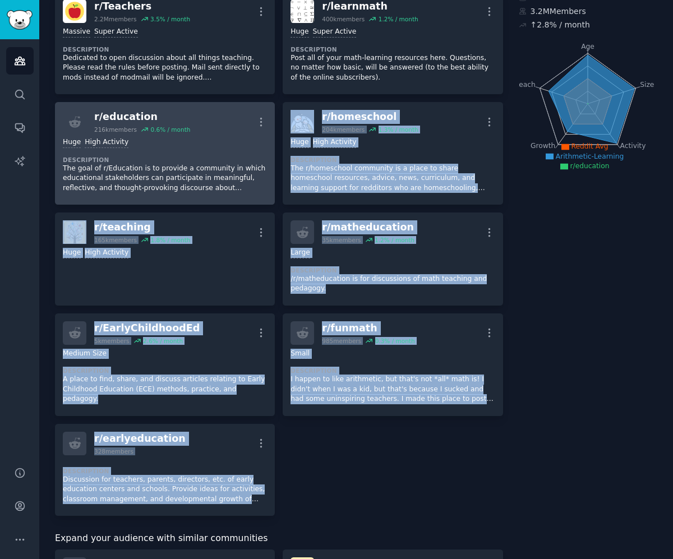
drag, startPoint x: 271, startPoint y: 528, endPoint x: 161, endPoint y: 193, distance: 351.8
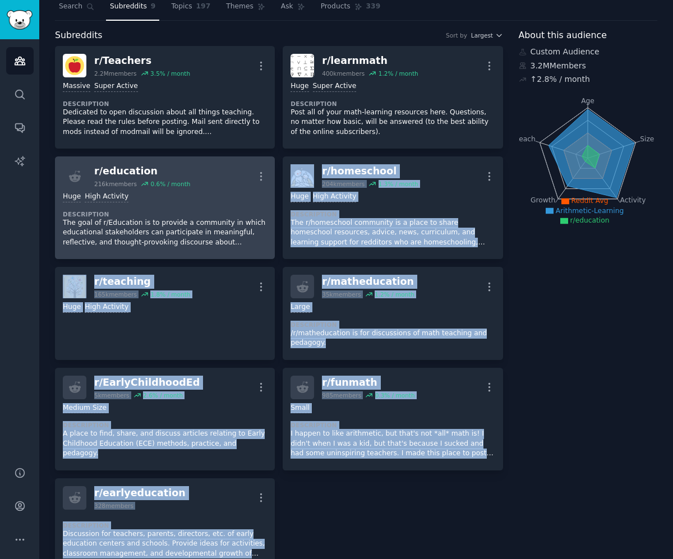
scroll to position [0, 0]
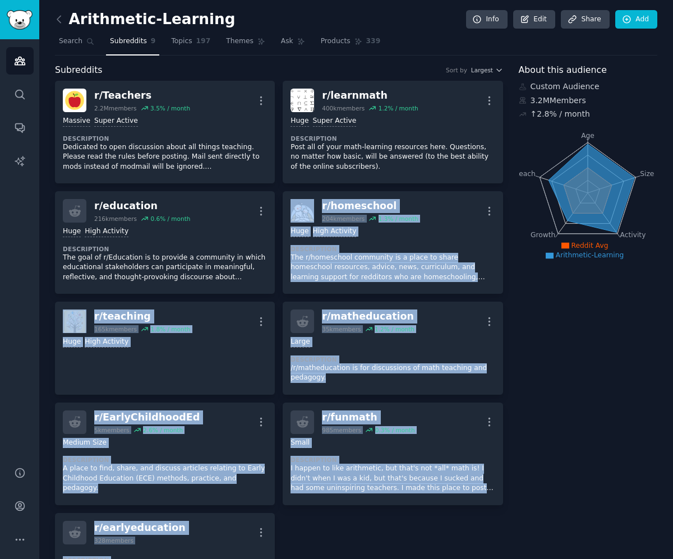
click at [248, 72] on div "Subreddits Sort by Largest" at bounding box center [279, 70] width 448 height 14
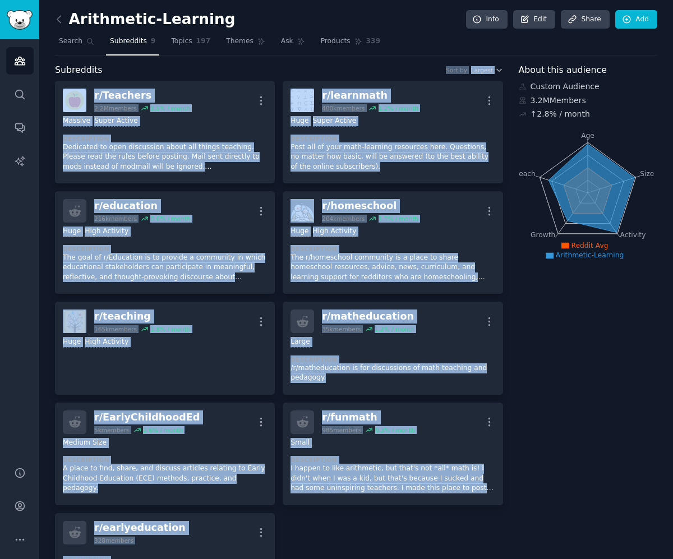
copy div "Lore ip Dolorsi a/ Consecte 3.5A elitsed 7.4 % / doeiu Temp Incidid Utlab Etdol…"
click at [184, 17] on h2 "Arithmetic-Learning" at bounding box center [145, 20] width 181 height 18
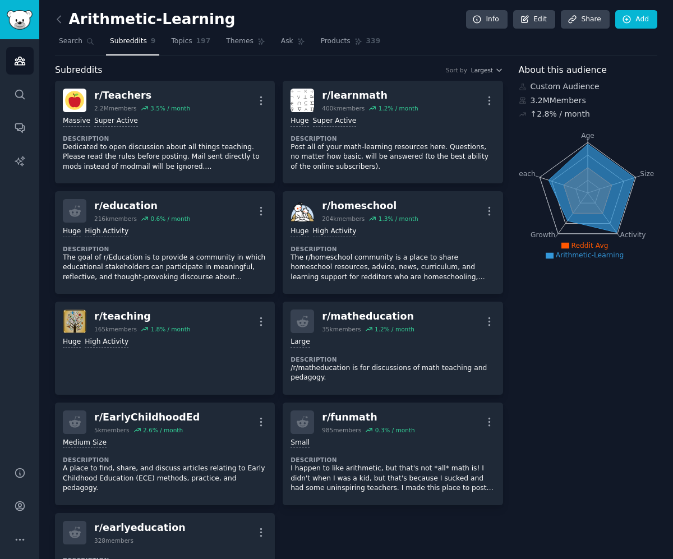
click at [184, 17] on h2 "Arithmetic-Learning" at bounding box center [145, 20] width 181 height 18
copy h2 "Arithmetic-Learning"
